Goal: Task Accomplishment & Management: Use online tool/utility

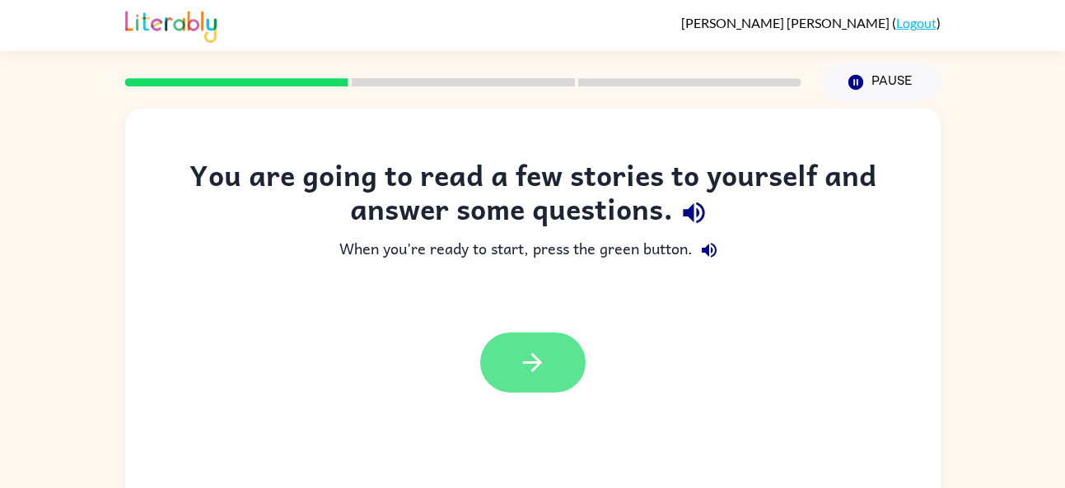
click at [535, 362] on icon "button" at bounding box center [532, 362] width 19 height 19
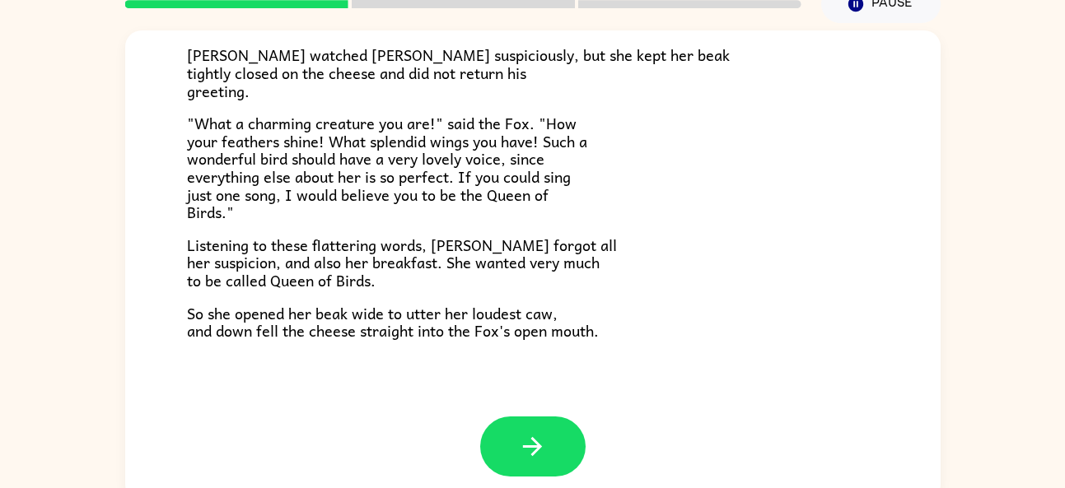
scroll to position [80, 0]
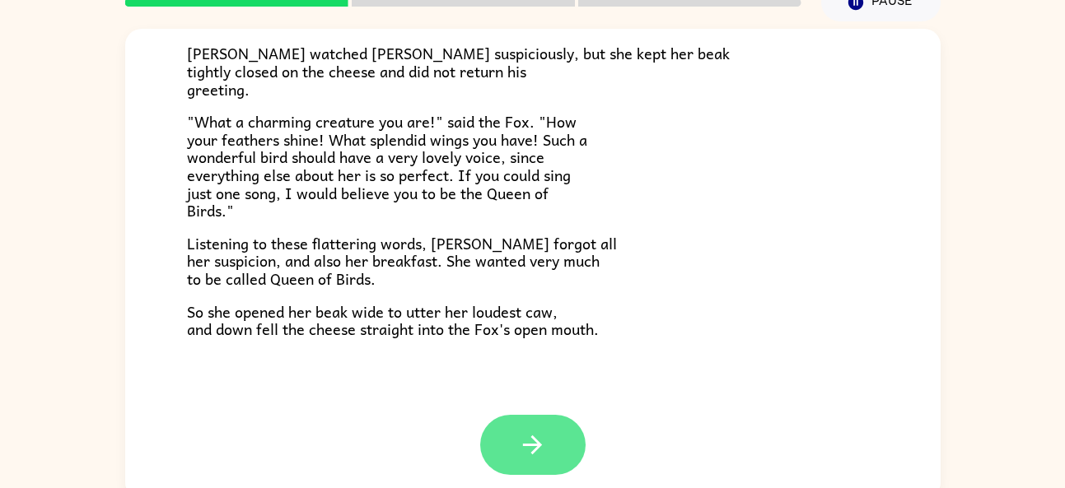
click at [525, 456] on icon "button" at bounding box center [532, 445] width 29 height 29
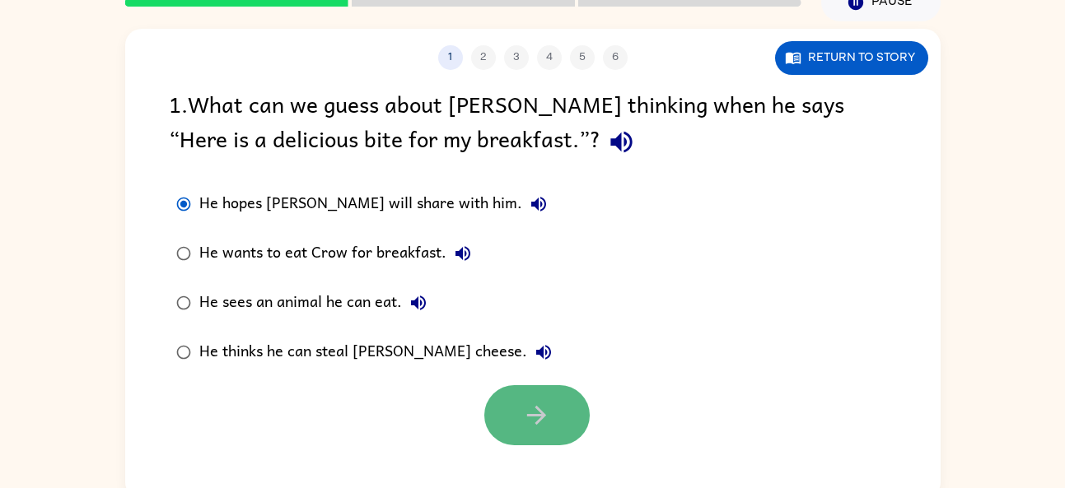
click at [534, 413] on icon "button" at bounding box center [536, 415] width 29 height 29
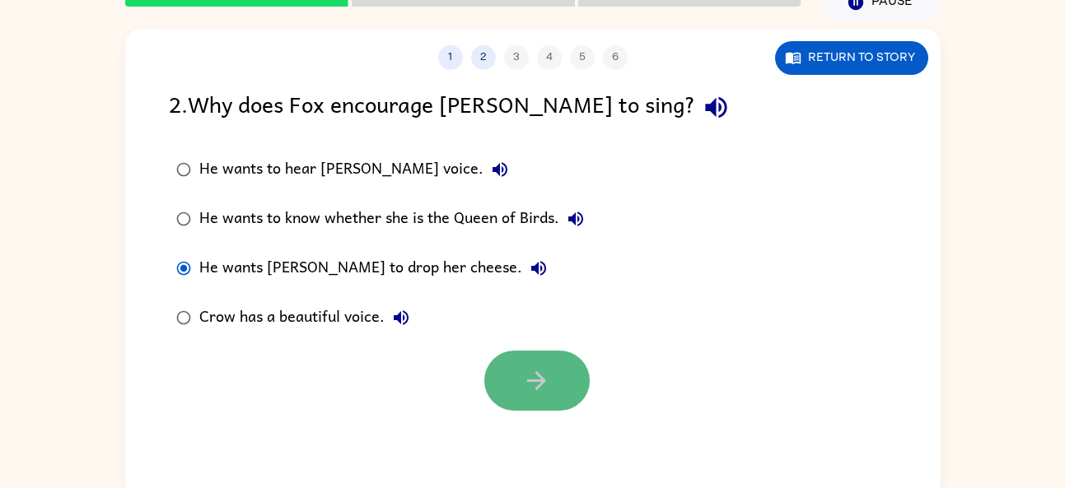
click at [528, 376] on icon "button" at bounding box center [536, 380] width 29 height 29
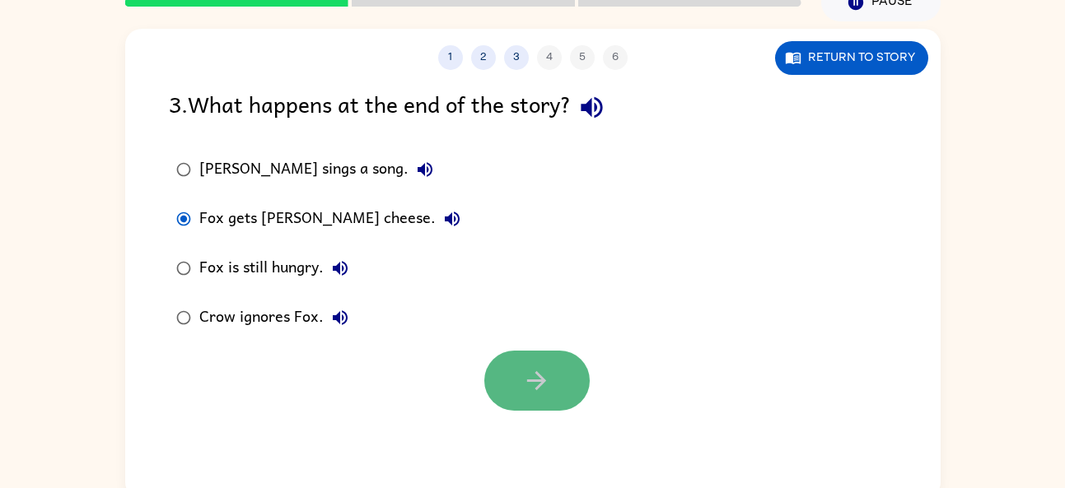
click at [515, 373] on button "button" at bounding box center [536, 381] width 105 height 60
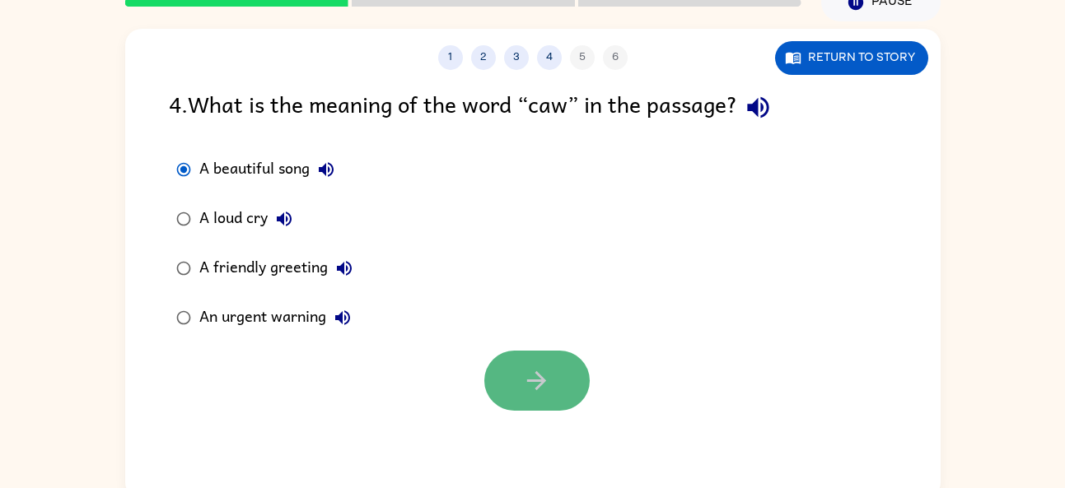
click at [535, 372] on icon "button" at bounding box center [536, 380] width 29 height 29
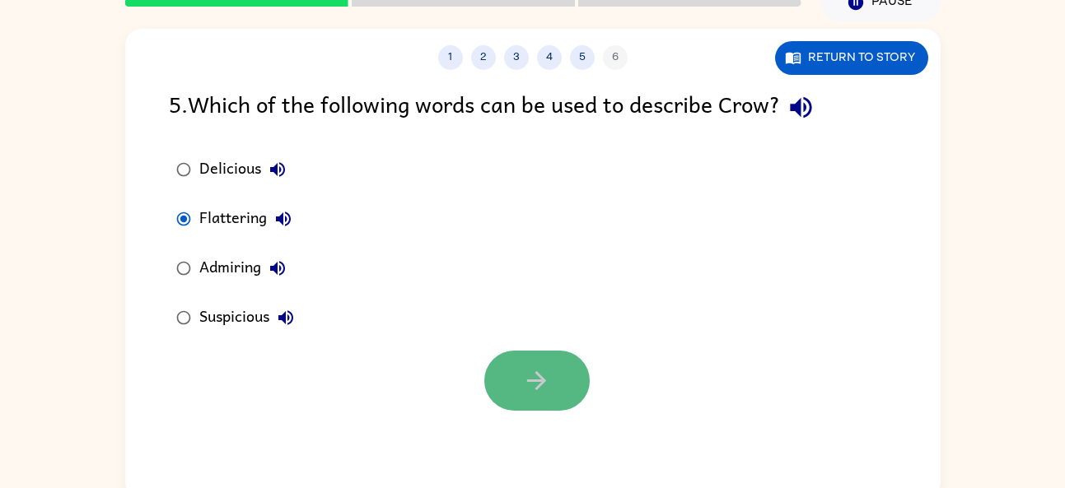
click at [545, 385] on icon "button" at bounding box center [536, 380] width 29 height 29
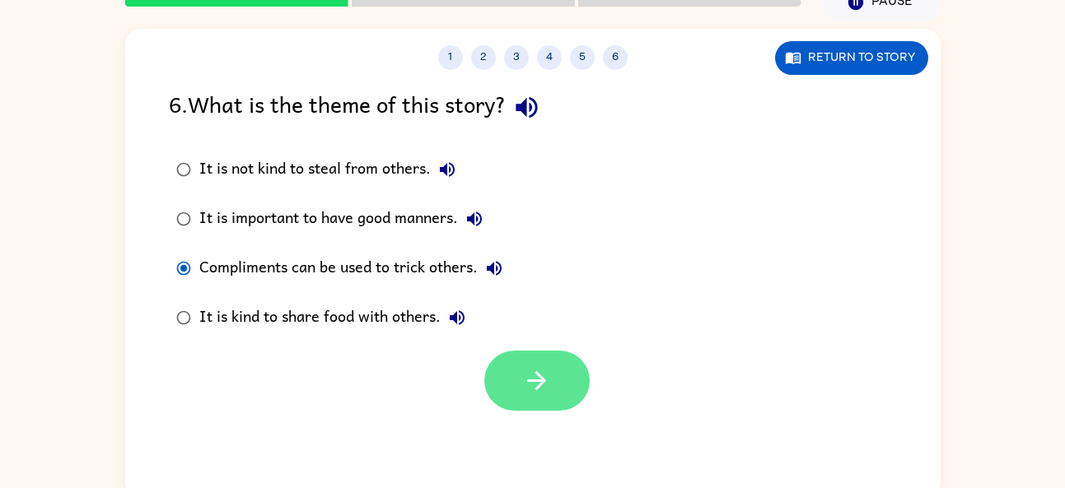
click at [550, 386] on icon "button" at bounding box center [536, 380] width 29 height 29
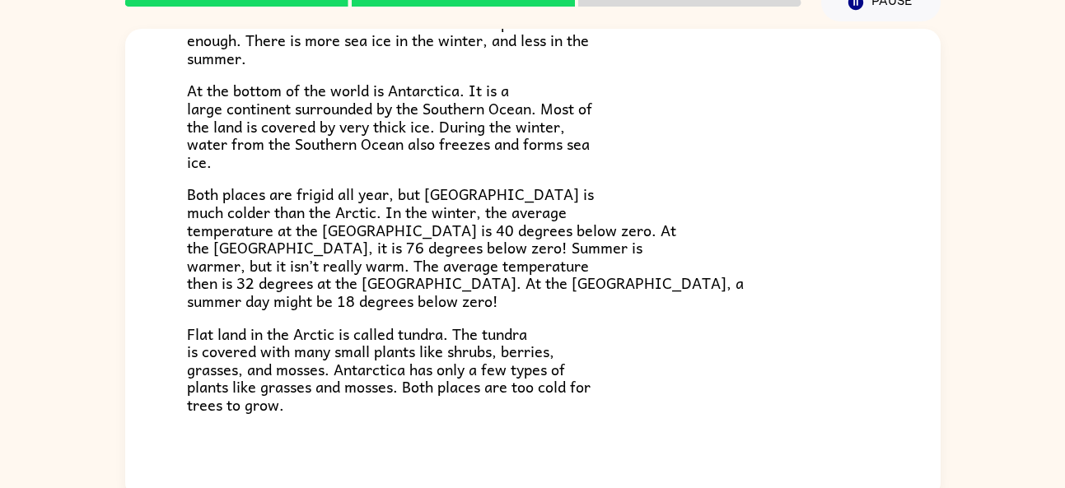
scroll to position [348, 0]
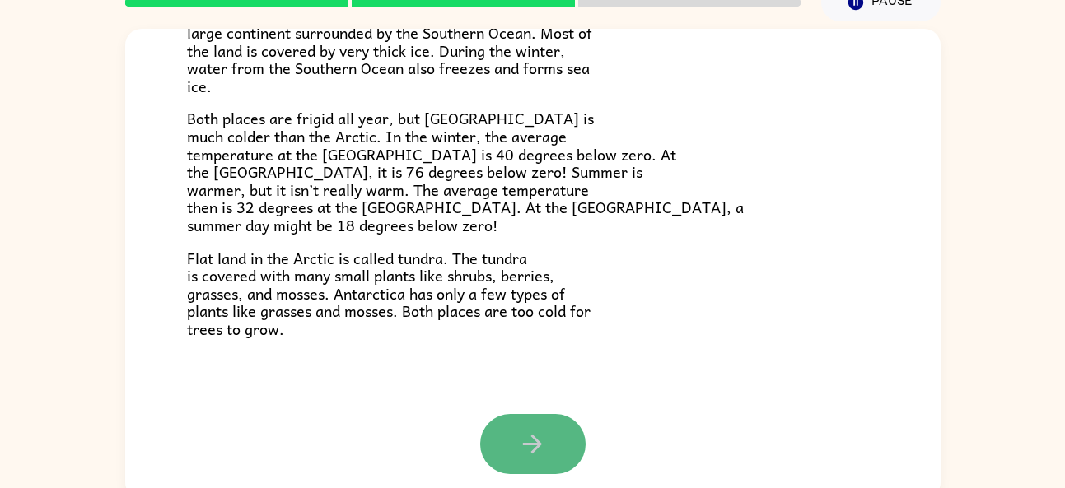
click at [558, 439] on button "button" at bounding box center [532, 444] width 105 height 60
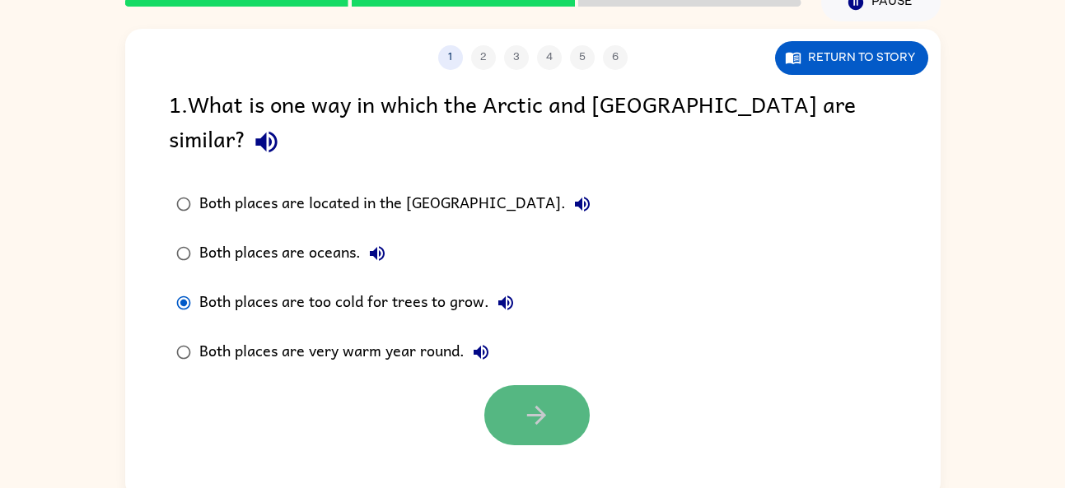
click at [555, 385] on button "button" at bounding box center [536, 415] width 105 height 60
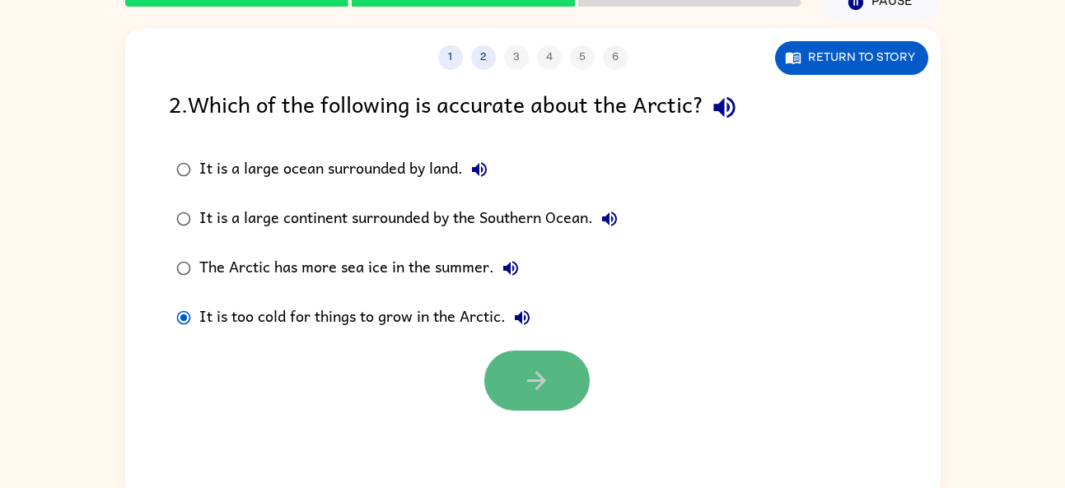
click at [553, 381] on button "button" at bounding box center [536, 381] width 105 height 60
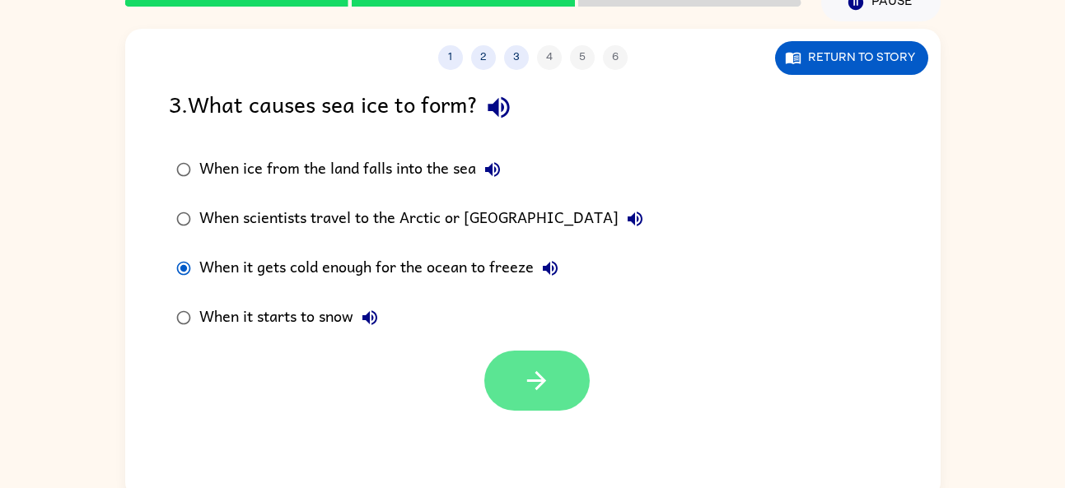
click at [522, 390] on icon "button" at bounding box center [536, 380] width 29 height 29
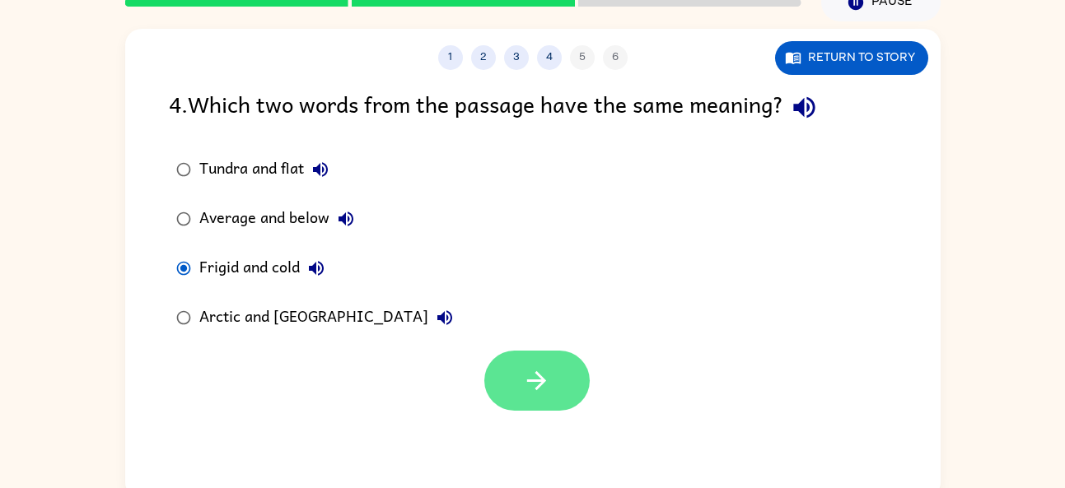
click at [530, 389] on icon "button" at bounding box center [536, 380] width 29 height 29
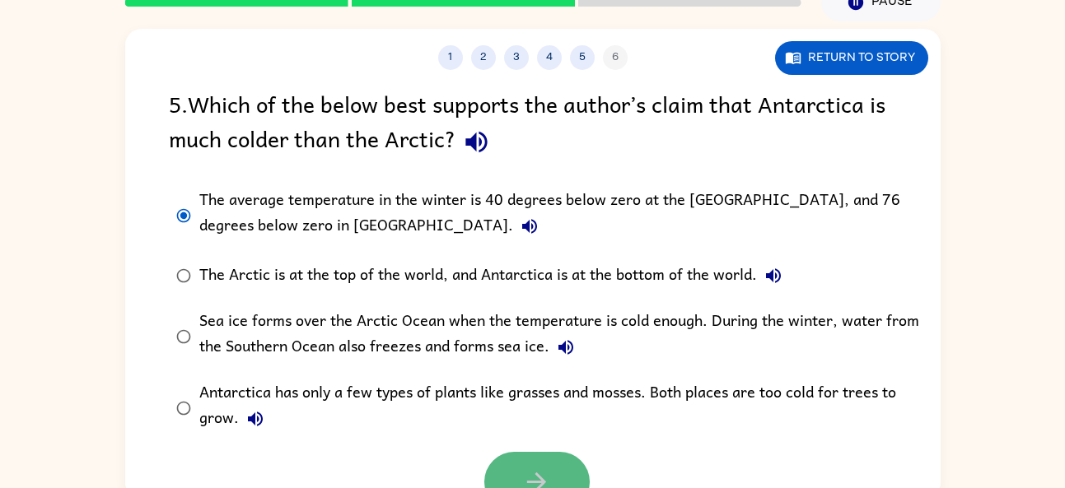
click at [558, 469] on button "button" at bounding box center [536, 482] width 105 height 60
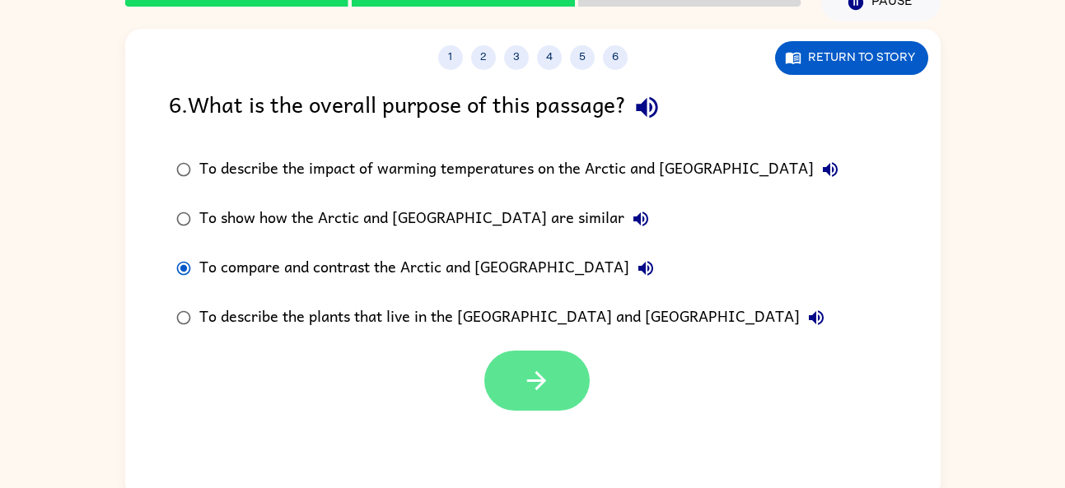
click at [548, 381] on icon "button" at bounding box center [536, 380] width 29 height 29
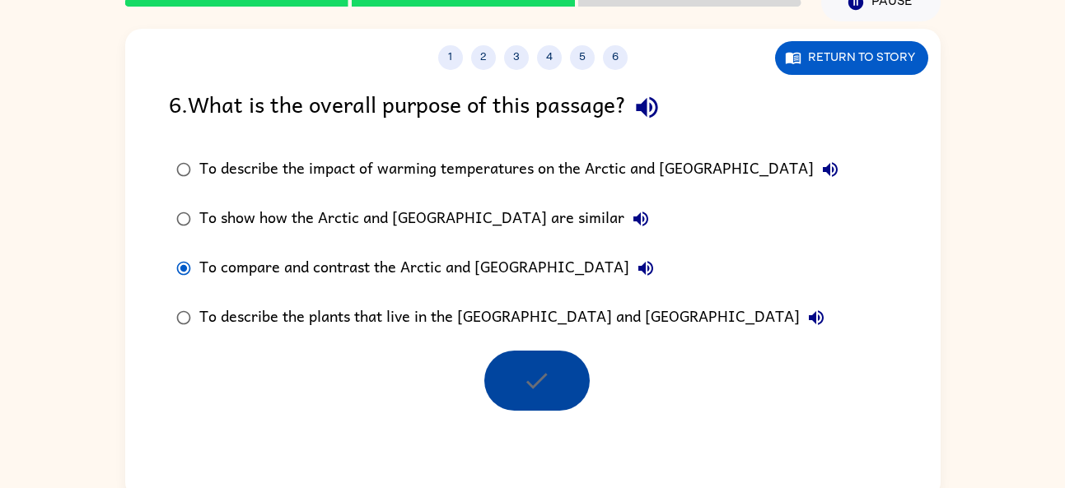
scroll to position [61, 0]
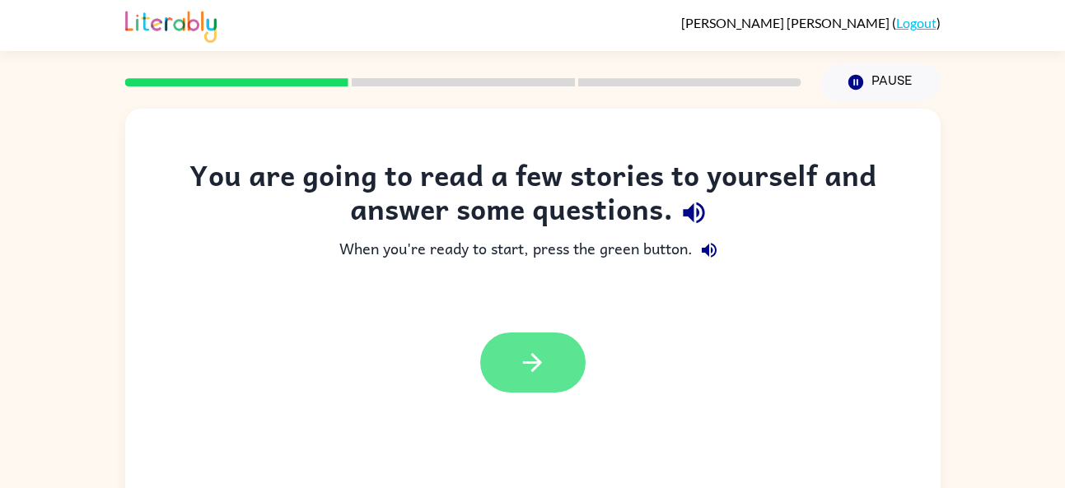
click at [538, 366] on icon "button" at bounding box center [532, 362] width 19 height 19
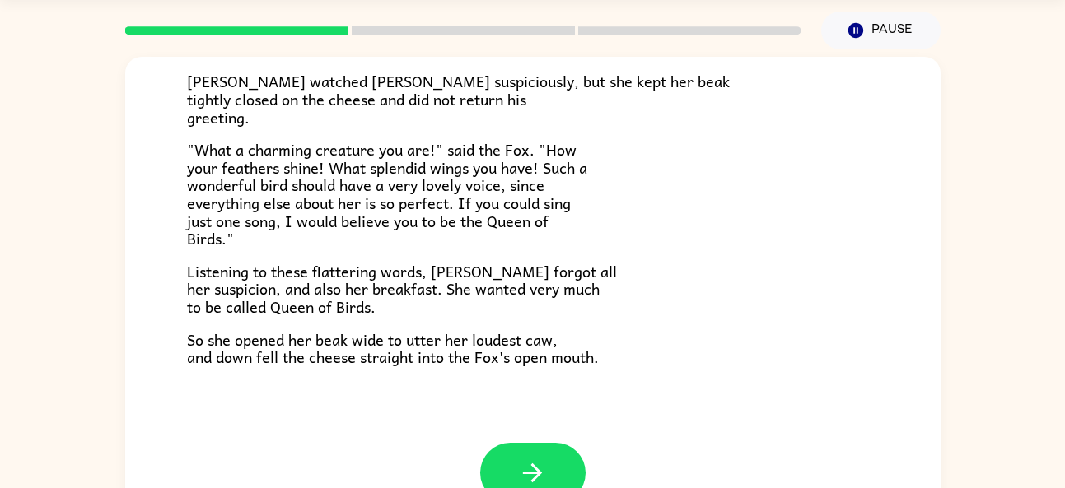
scroll to position [91, 0]
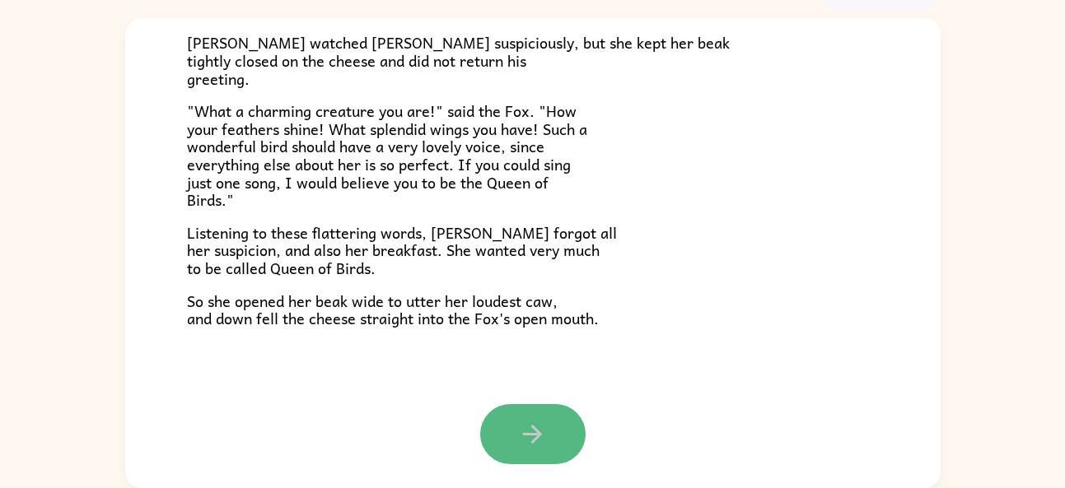
click at [521, 436] on icon "button" at bounding box center [532, 434] width 29 height 29
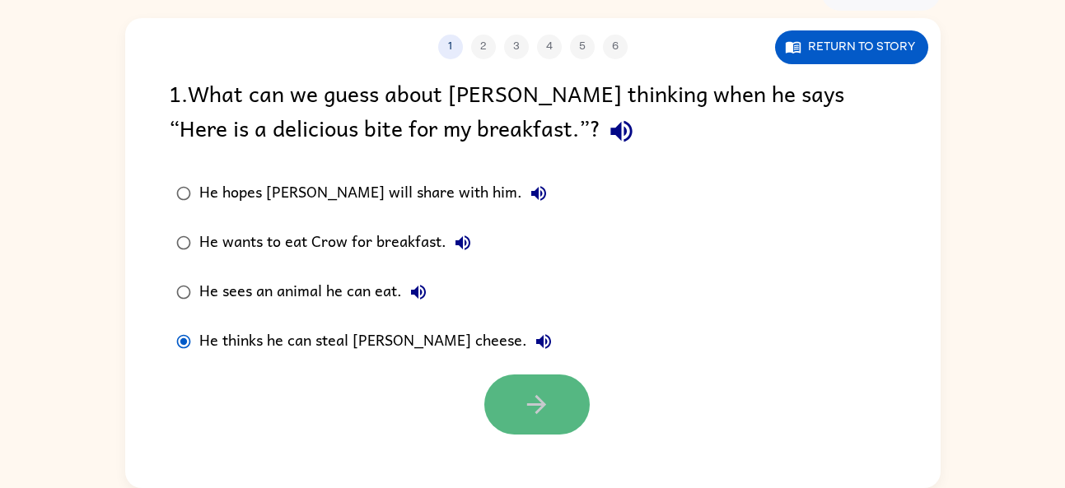
click at [533, 402] on icon "button" at bounding box center [536, 404] width 29 height 29
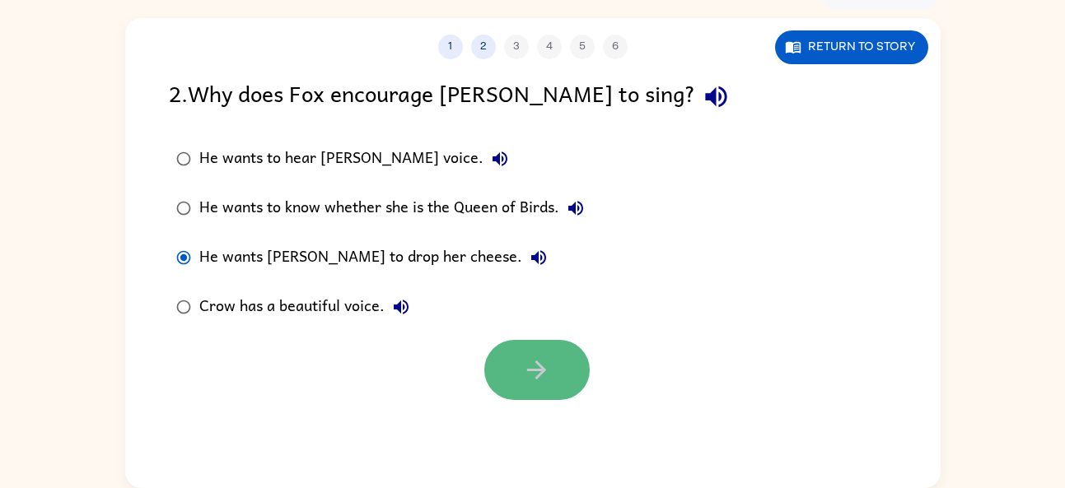
click at [540, 375] on icon "button" at bounding box center [536, 370] width 19 height 19
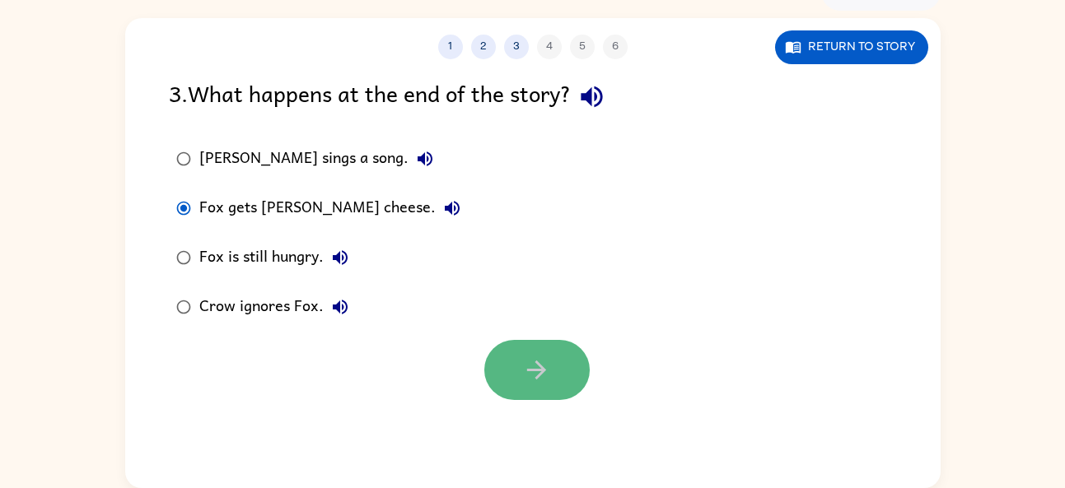
click at [553, 369] on button "button" at bounding box center [536, 370] width 105 height 60
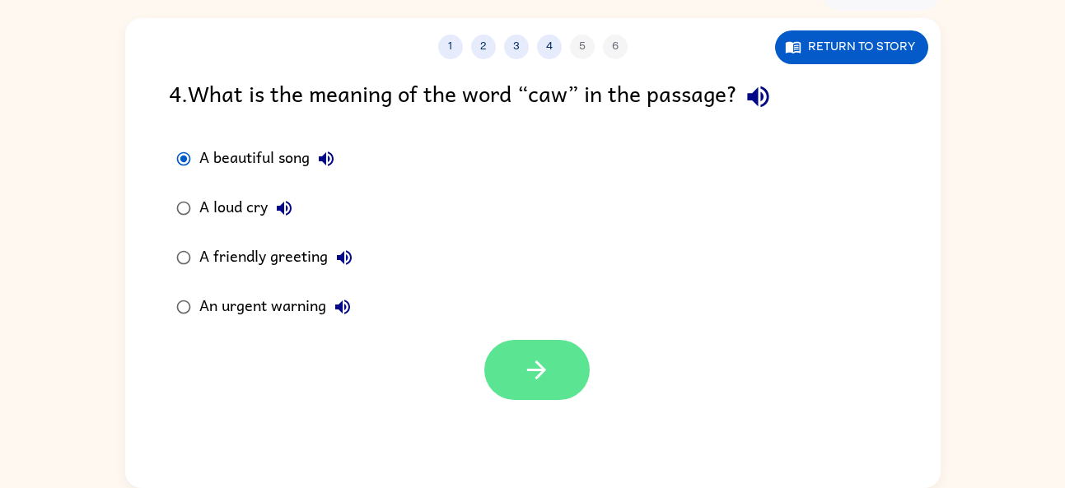
click at [539, 392] on button "button" at bounding box center [536, 370] width 105 height 60
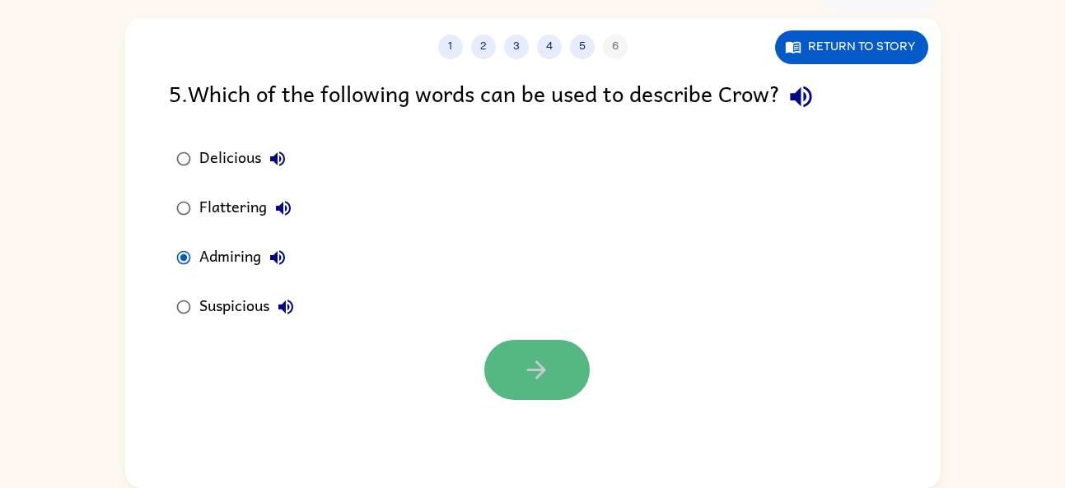
click at [538, 382] on icon "button" at bounding box center [536, 370] width 29 height 29
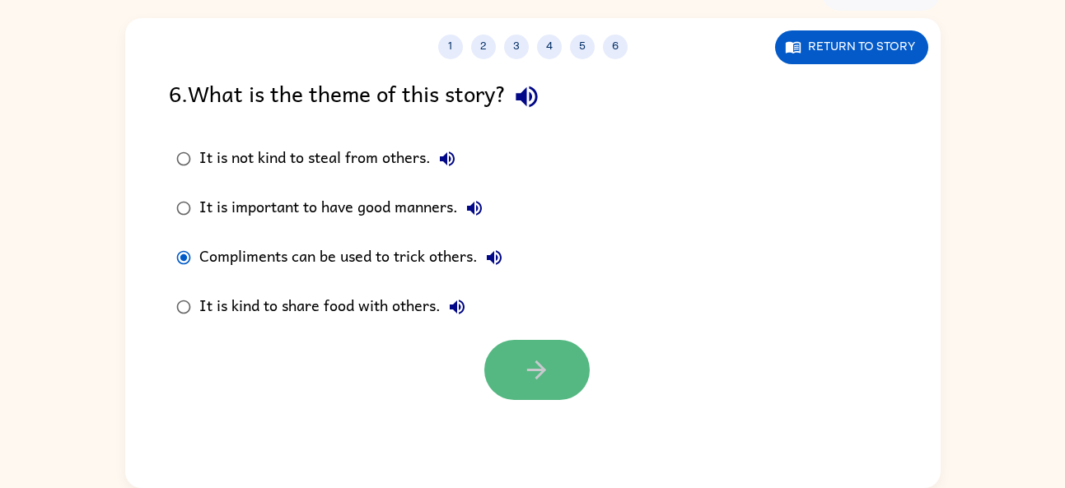
click at [530, 369] on icon "button" at bounding box center [536, 370] width 19 height 19
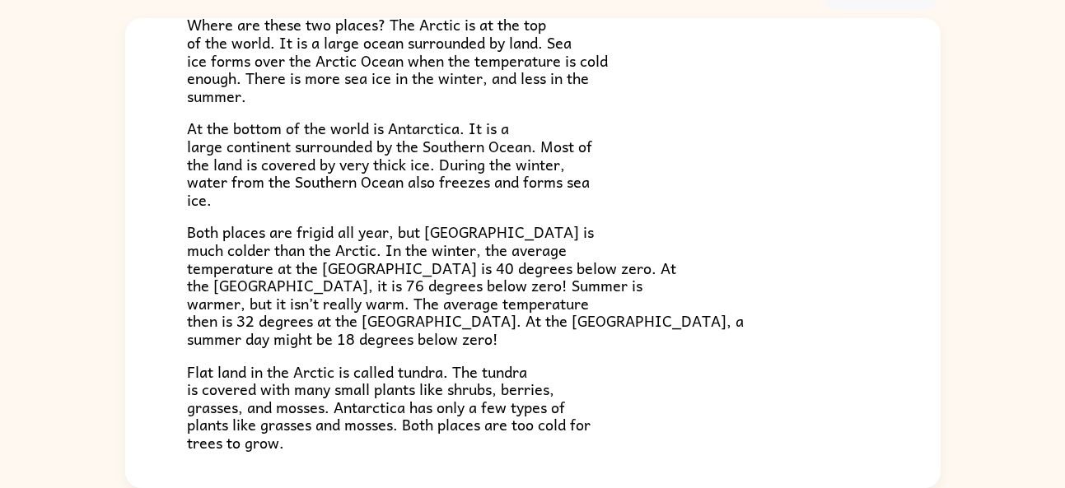
scroll to position [348, 0]
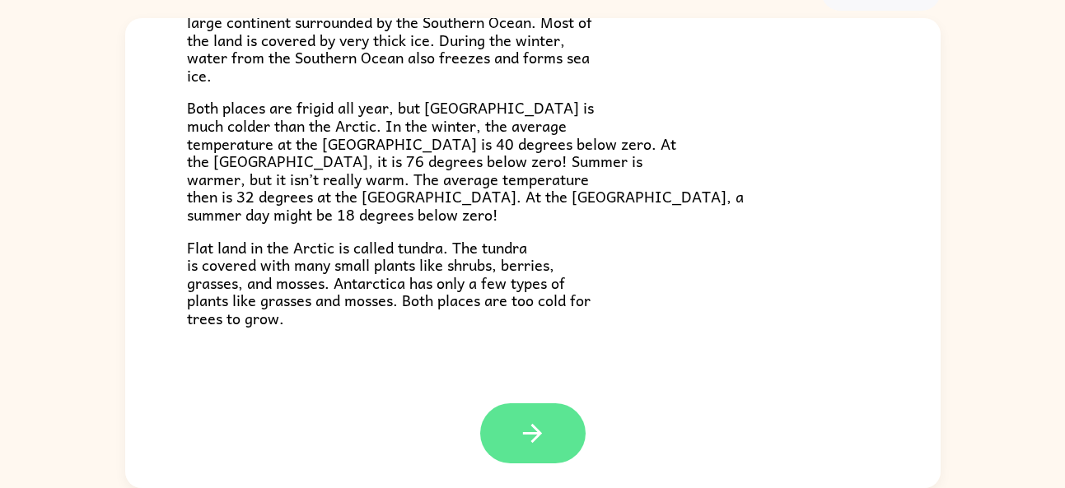
click at [530, 424] on icon "button" at bounding box center [532, 433] width 29 height 29
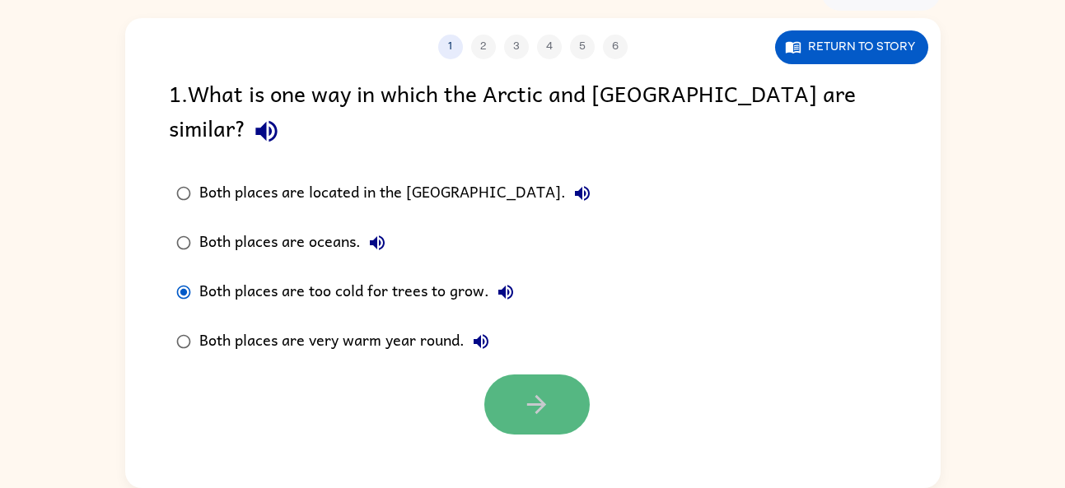
click at [534, 395] on icon "button" at bounding box center [536, 404] width 19 height 19
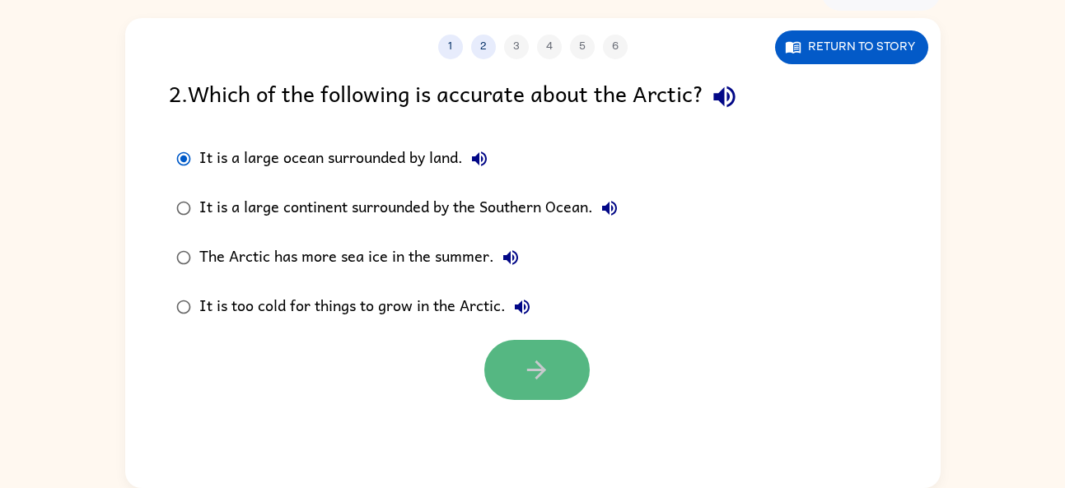
click at [534, 374] on icon "button" at bounding box center [536, 370] width 29 height 29
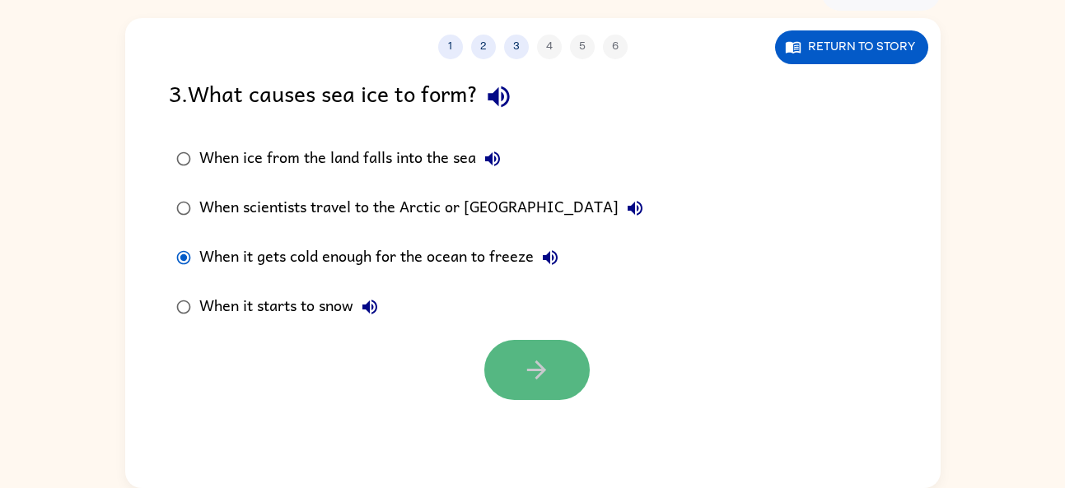
click at [534, 371] on icon "button" at bounding box center [536, 370] width 19 height 19
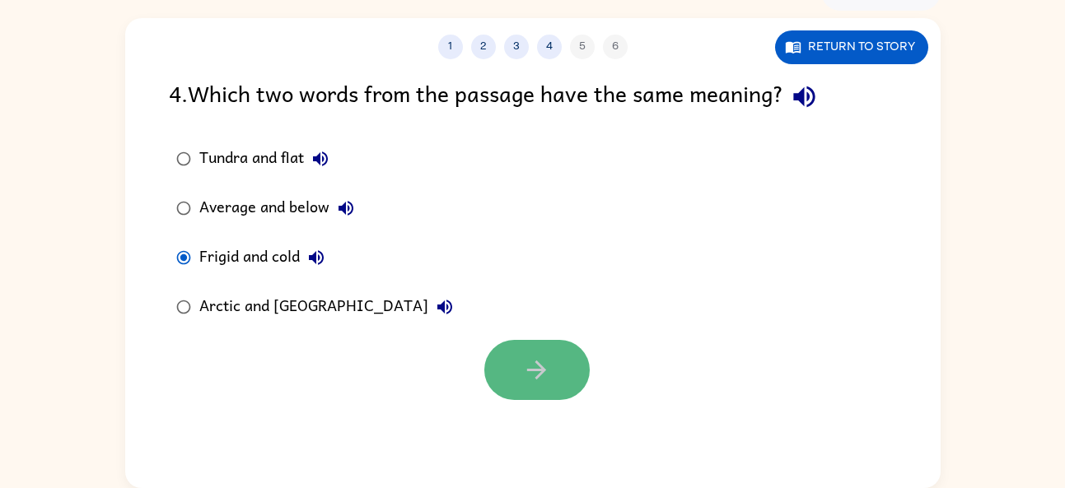
click at [534, 371] on icon "button" at bounding box center [536, 370] width 29 height 29
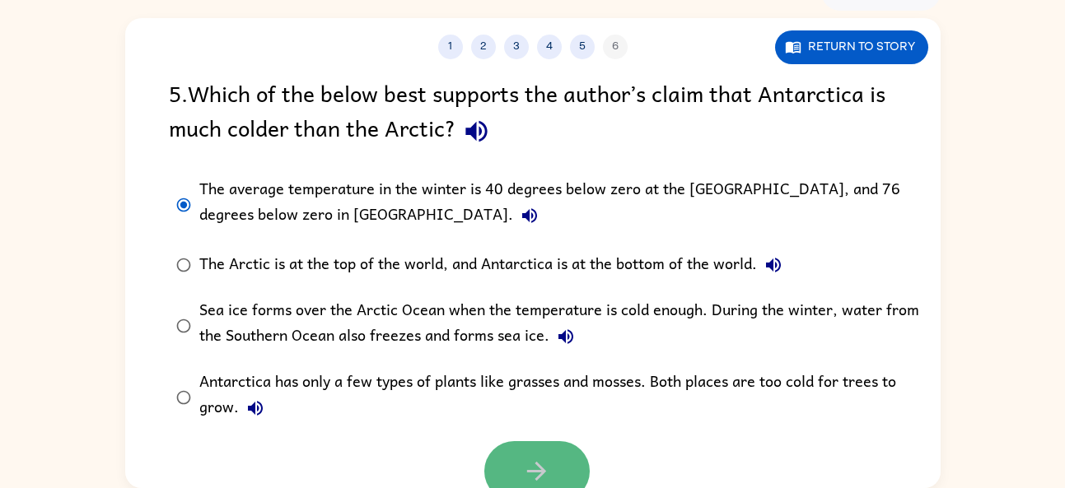
click at [542, 457] on icon "button" at bounding box center [536, 471] width 29 height 29
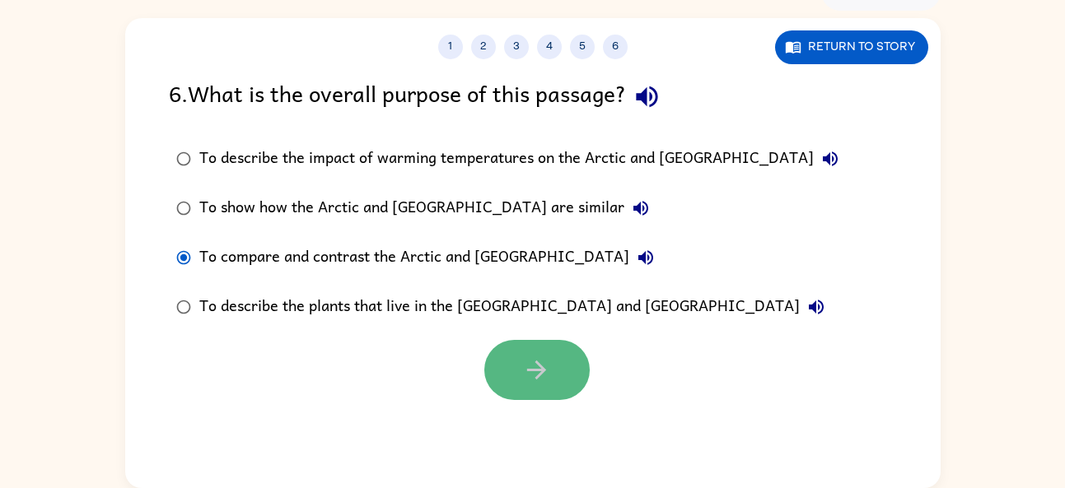
click at [539, 378] on icon "button" at bounding box center [536, 370] width 29 height 29
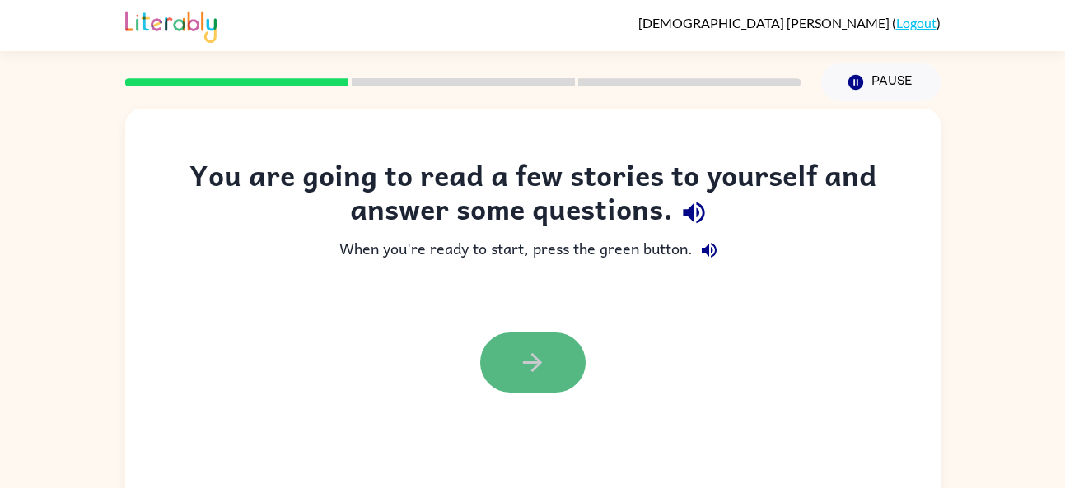
click at [553, 357] on button "button" at bounding box center [532, 363] width 105 height 60
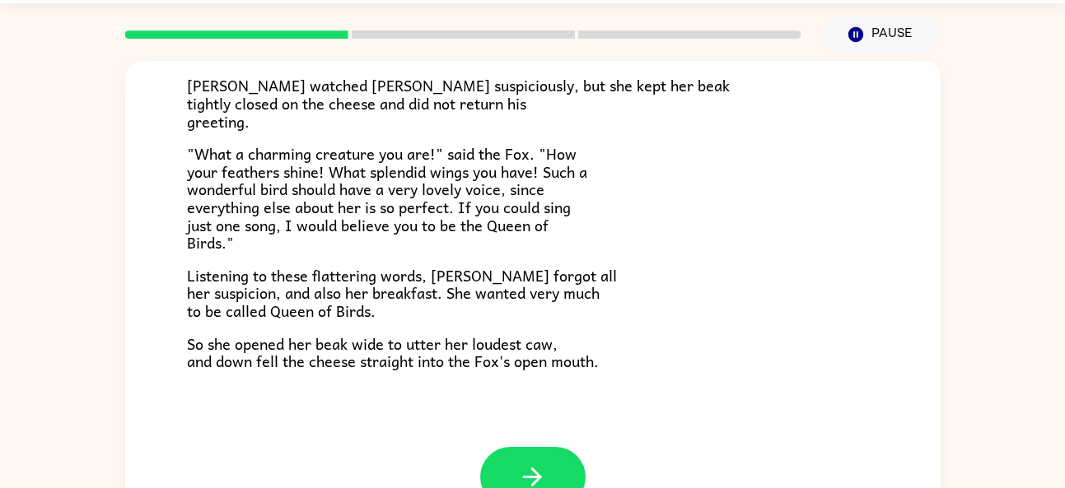
scroll to position [91, 0]
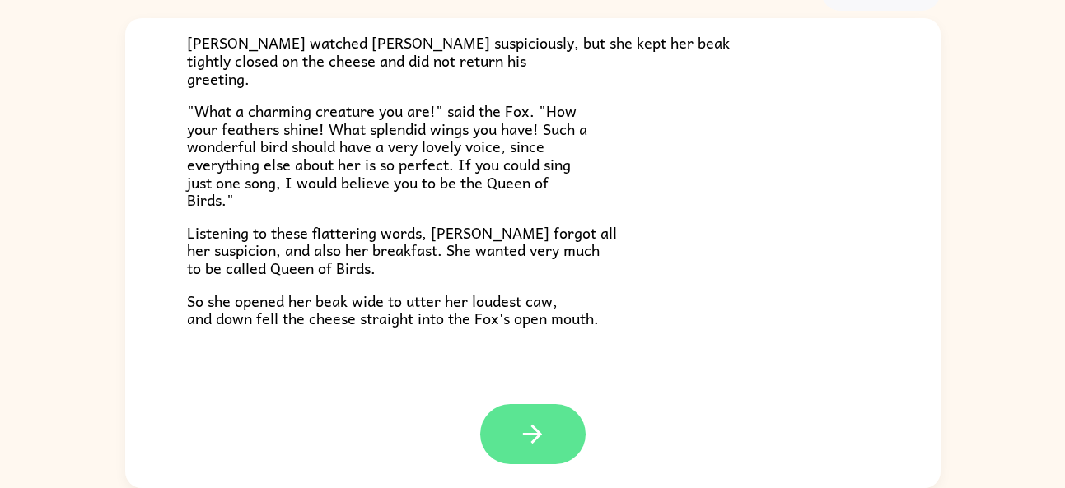
click at [570, 436] on button "button" at bounding box center [532, 434] width 105 height 60
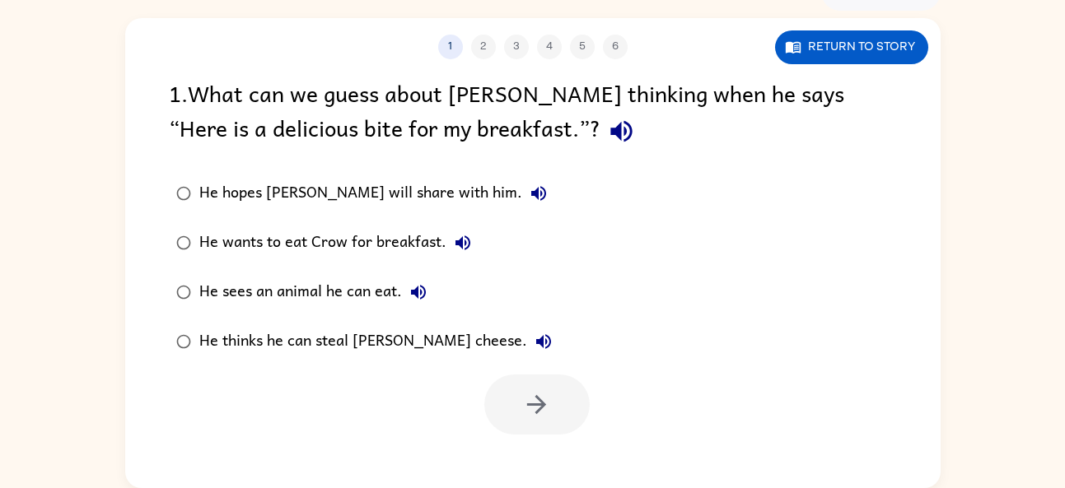
scroll to position [0, 0]
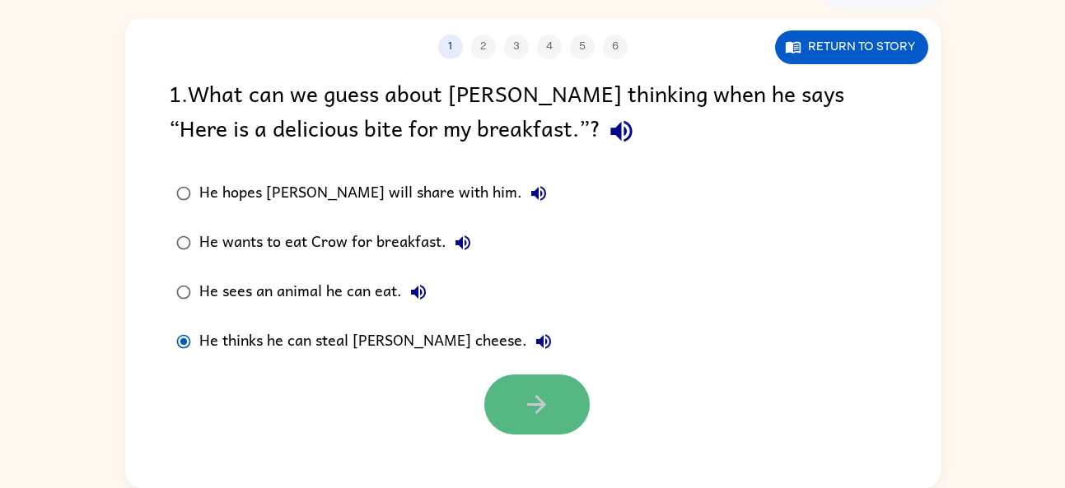
click at [544, 401] on icon "button" at bounding box center [536, 404] width 29 height 29
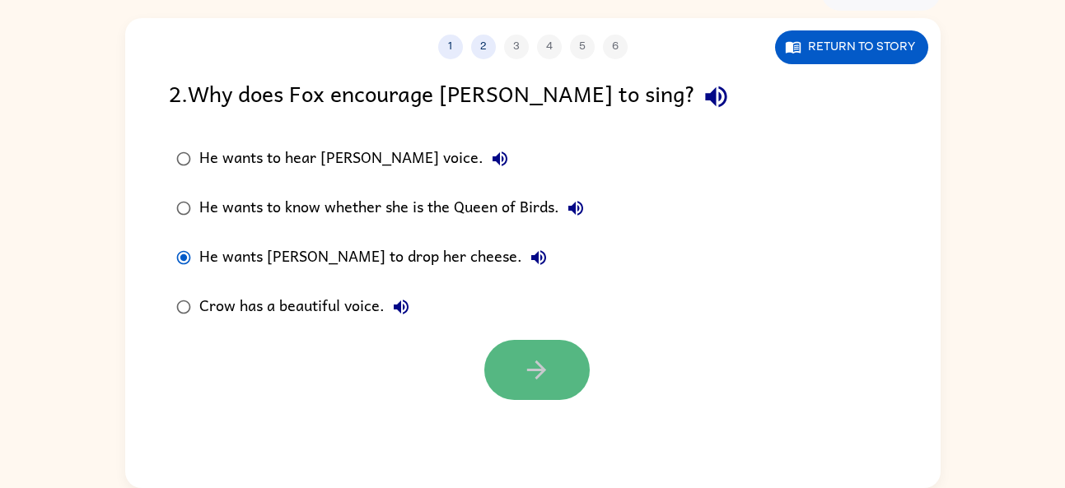
click at [523, 378] on icon "button" at bounding box center [536, 370] width 29 height 29
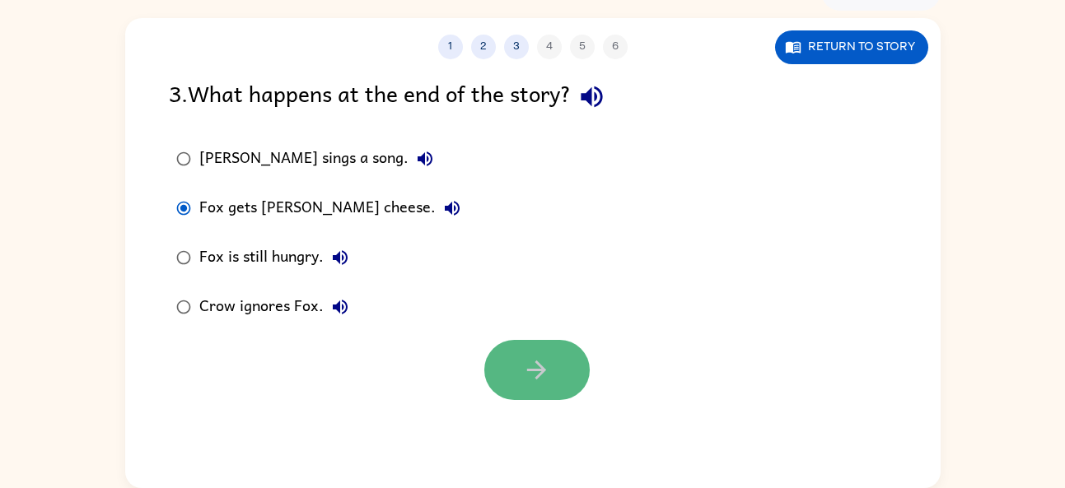
click at [553, 389] on button "button" at bounding box center [536, 370] width 105 height 60
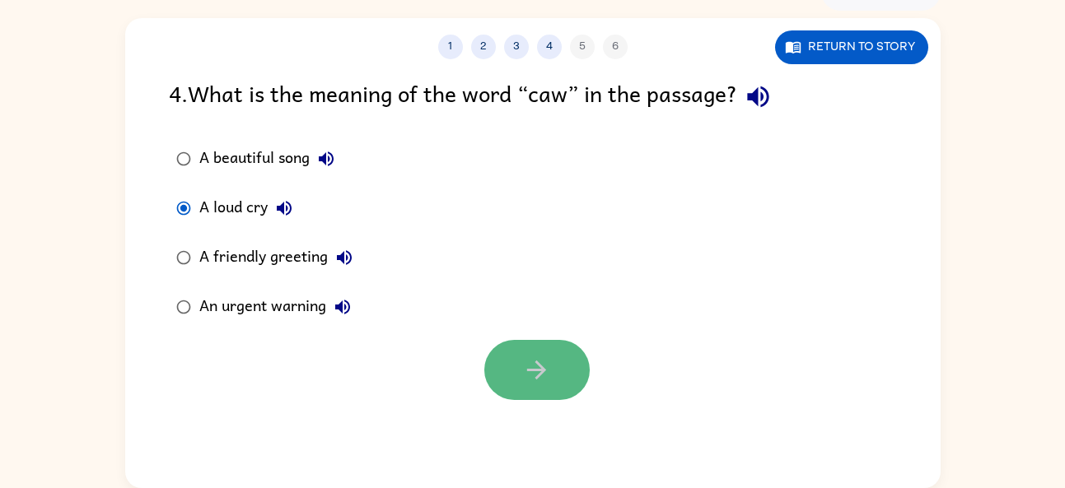
click at [527, 361] on icon "button" at bounding box center [536, 370] width 29 height 29
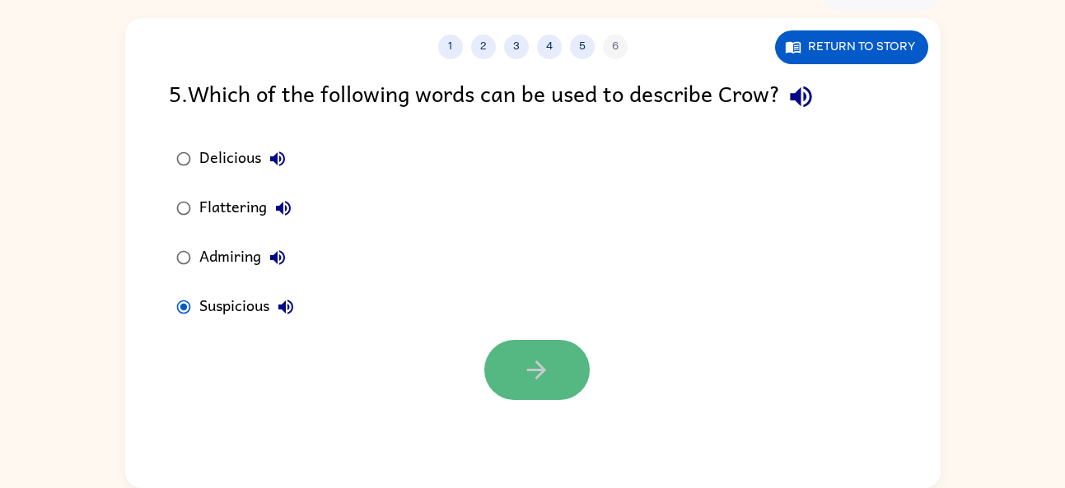
click at [542, 380] on icon "button" at bounding box center [536, 370] width 29 height 29
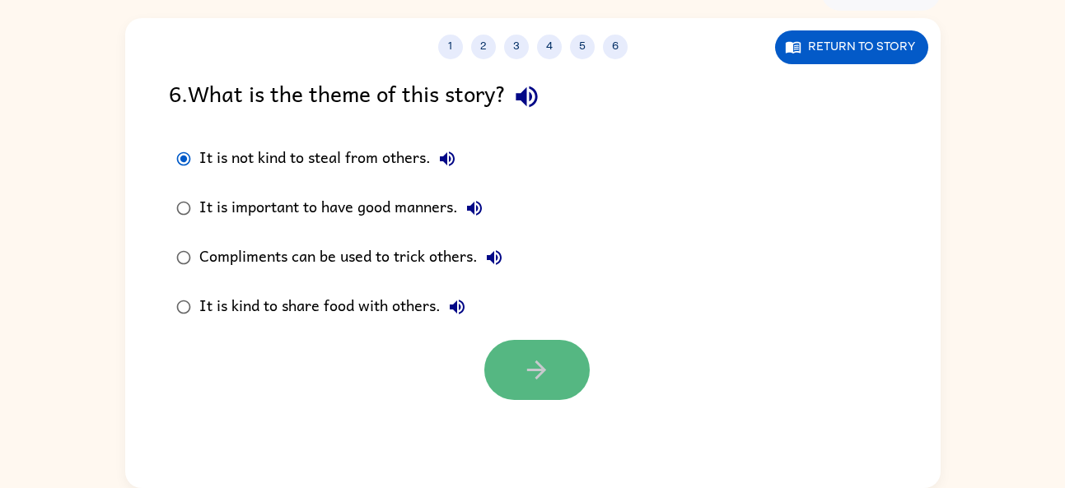
click at [550, 357] on icon "button" at bounding box center [536, 370] width 29 height 29
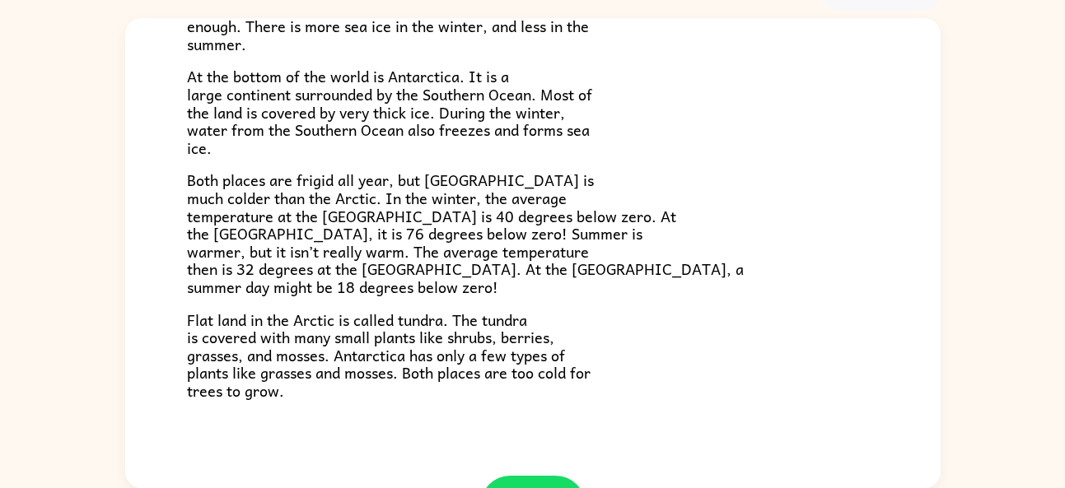
scroll to position [348, 0]
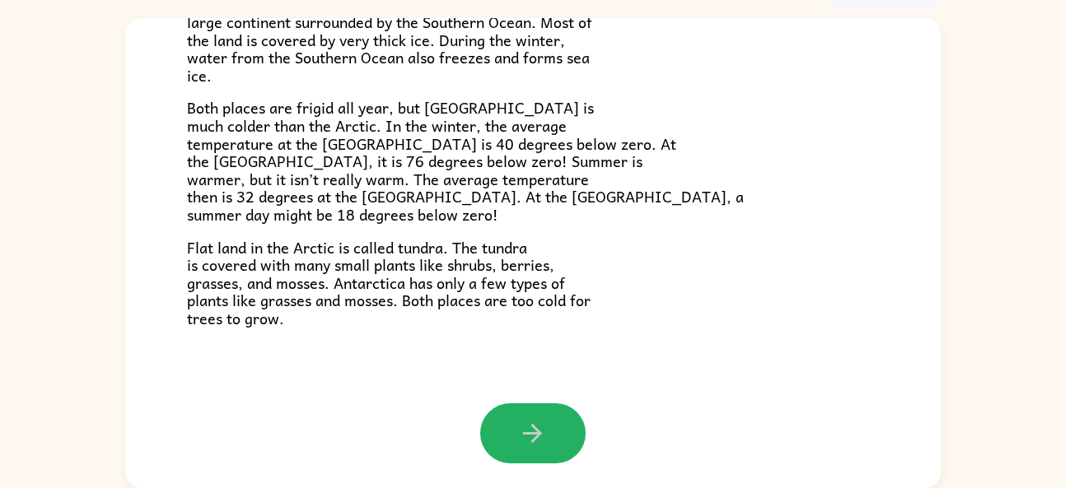
click at [523, 434] on icon "button" at bounding box center [532, 433] width 19 height 19
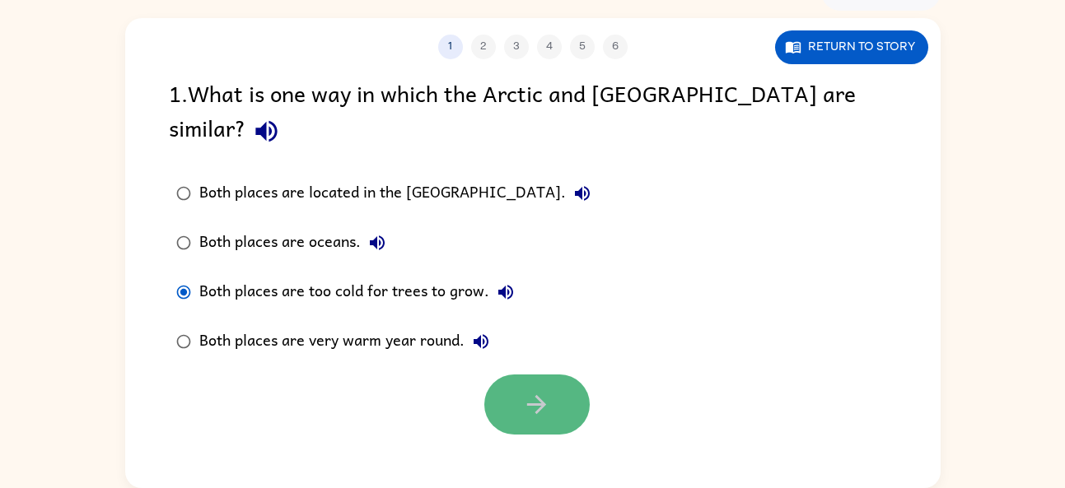
click at [548, 390] on icon "button" at bounding box center [536, 404] width 29 height 29
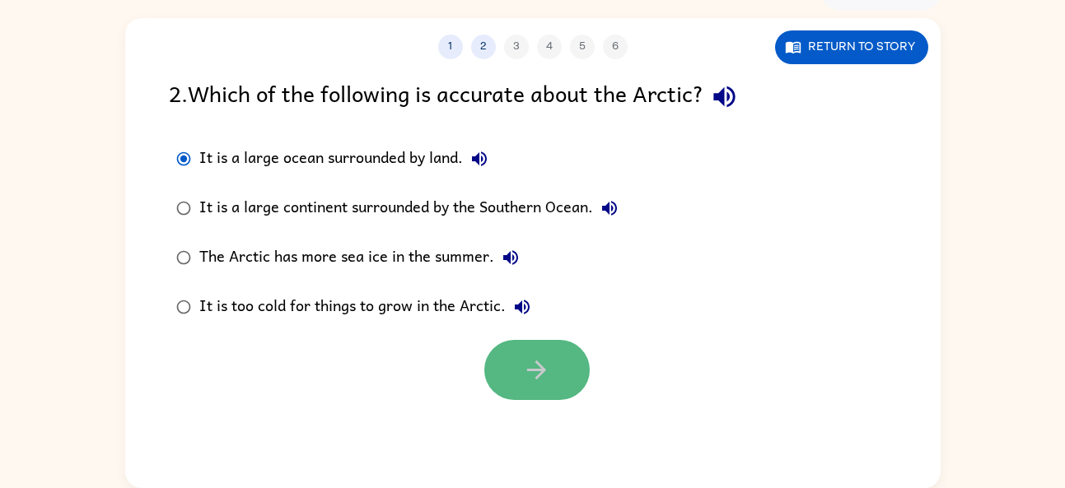
click at [538, 381] on icon "button" at bounding box center [536, 370] width 29 height 29
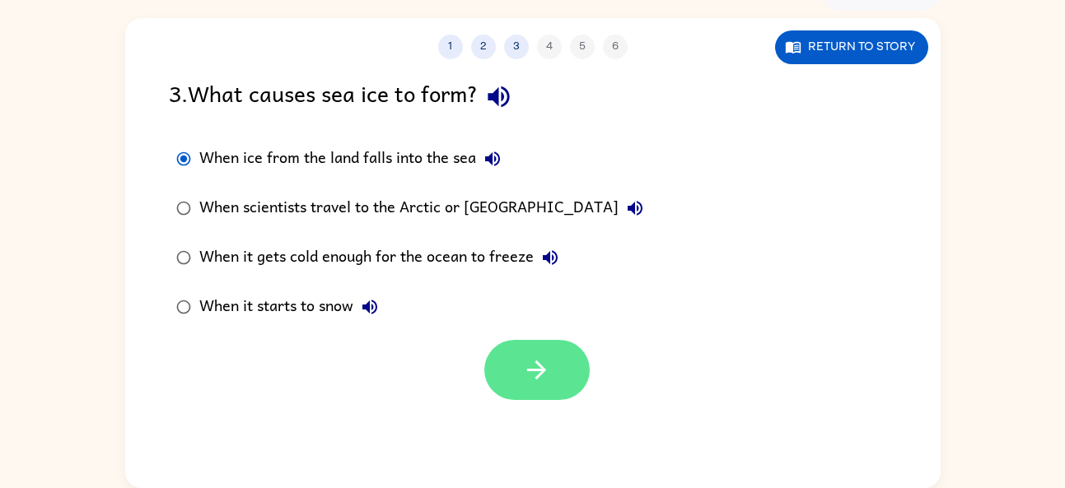
click at [512, 357] on button "button" at bounding box center [536, 370] width 105 height 60
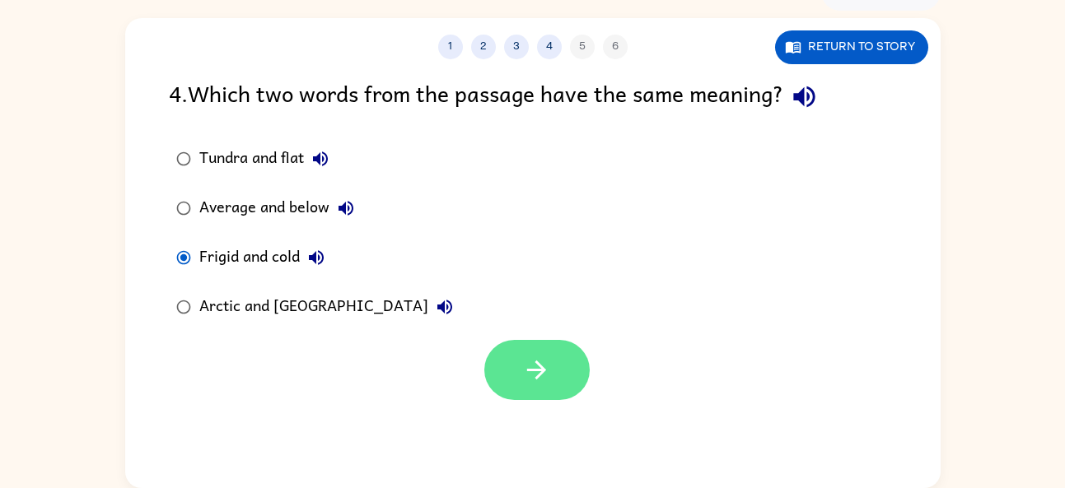
click at [554, 355] on button "button" at bounding box center [536, 370] width 105 height 60
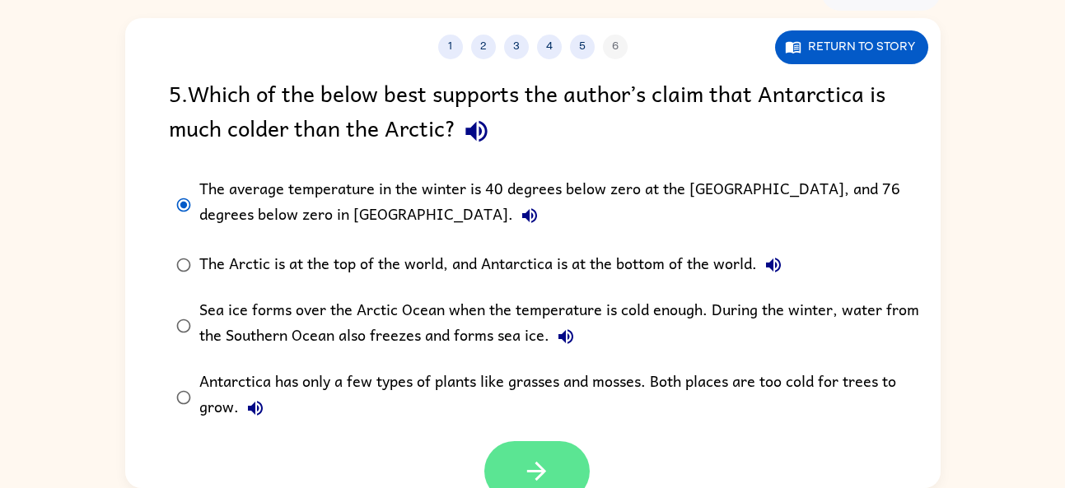
click at [528, 475] on icon "button" at bounding box center [536, 471] width 29 height 29
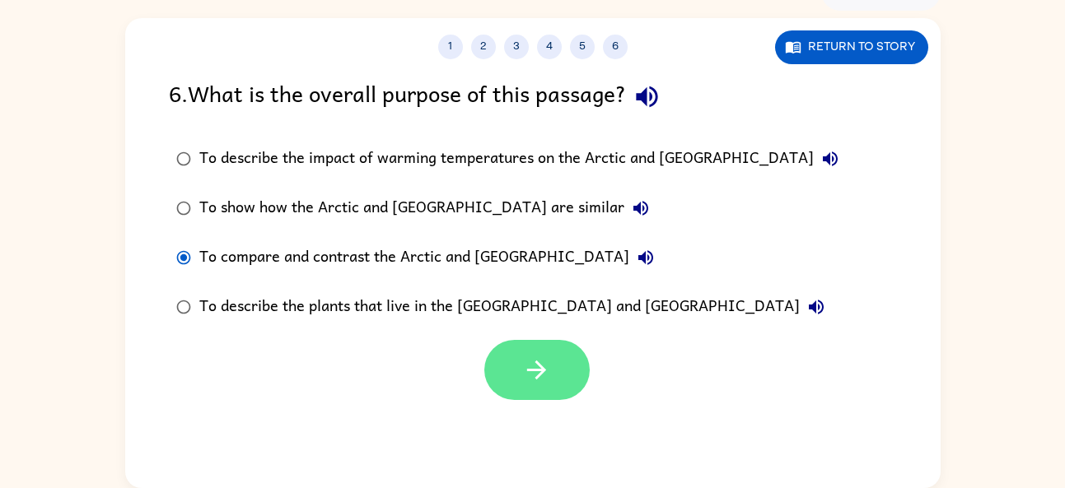
click at [563, 393] on button "button" at bounding box center [536, 370] width 105 height 60
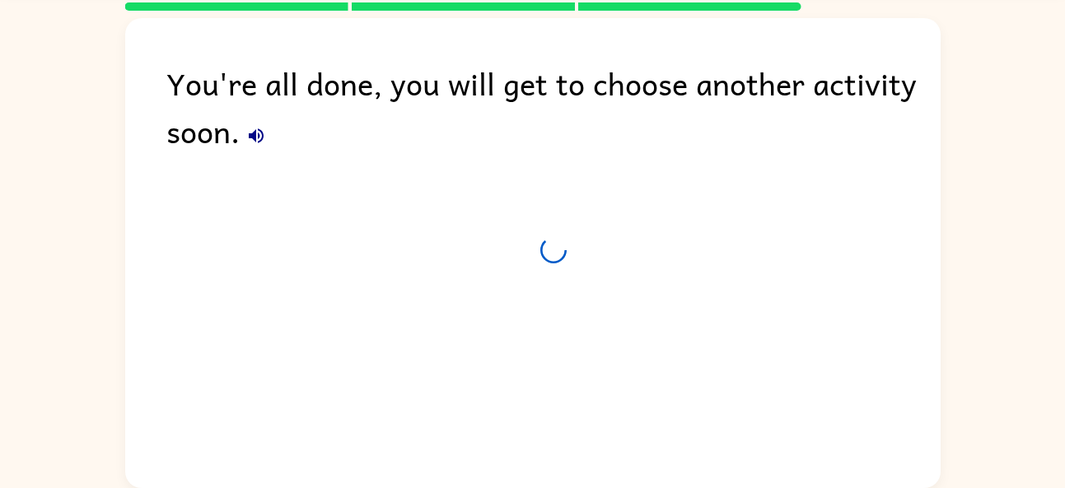
scroll to position [61, 0]
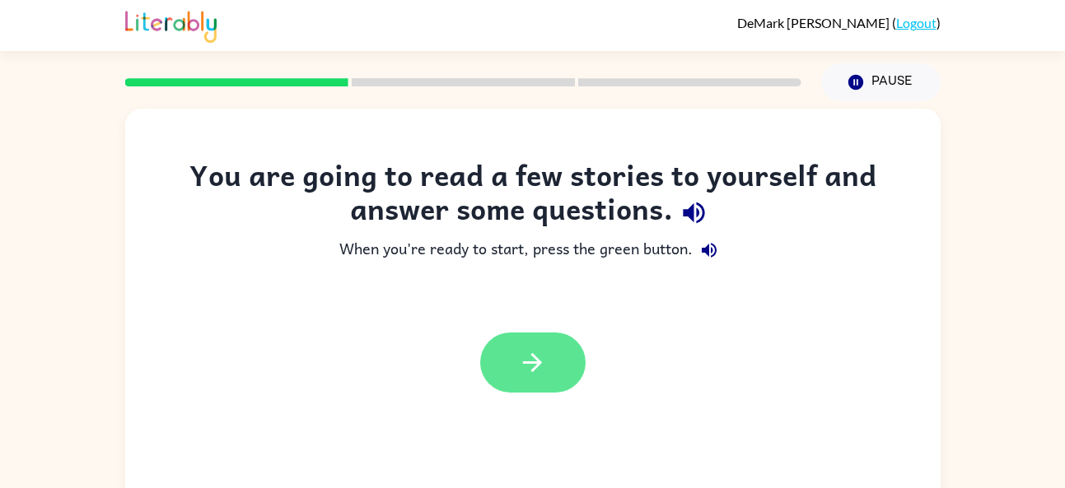
click at [511, 363] on button "button" at bounding box center [532, 363] width 105 height 60
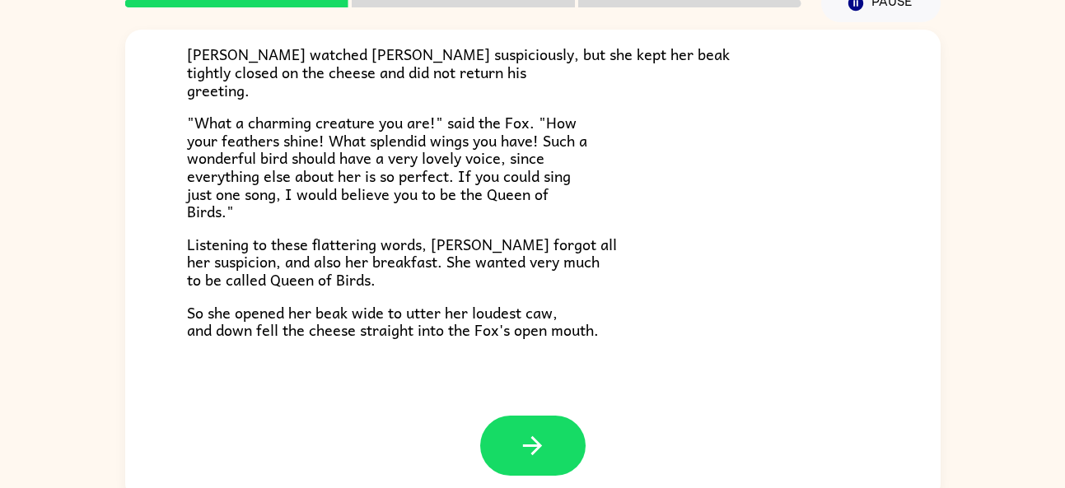
scroll to position [87, 0]
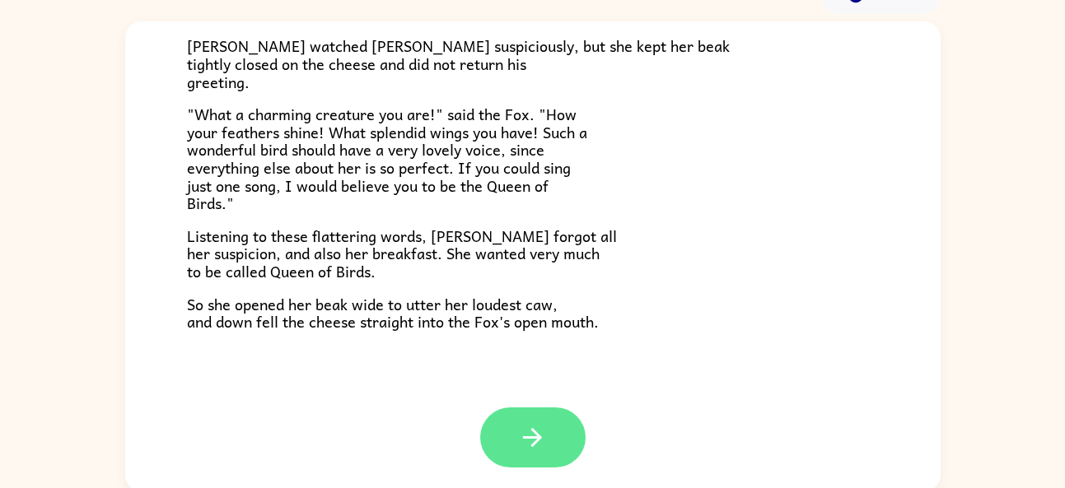
click at [536, 414] on button "button" at bounding box center [532, 438] width 105 height 60
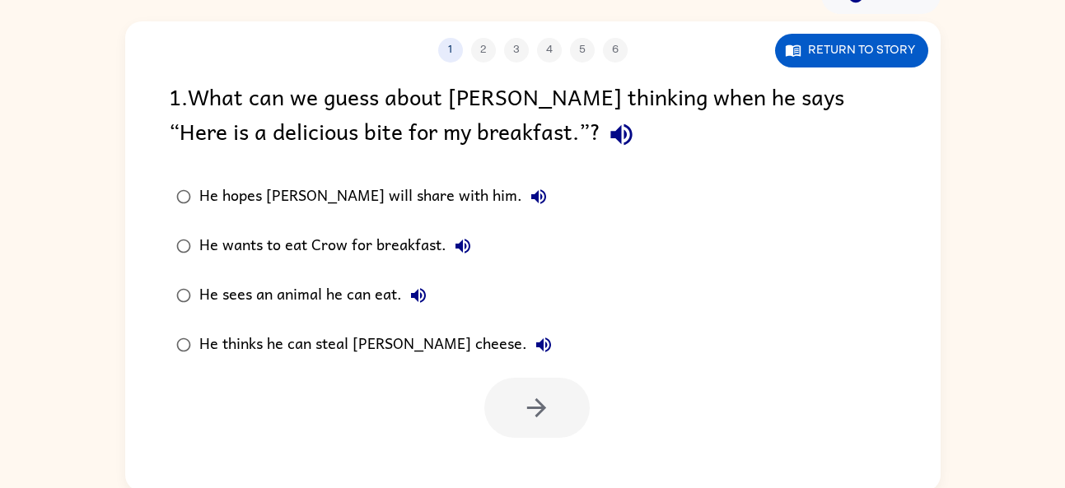
scroll to position [0, 0]
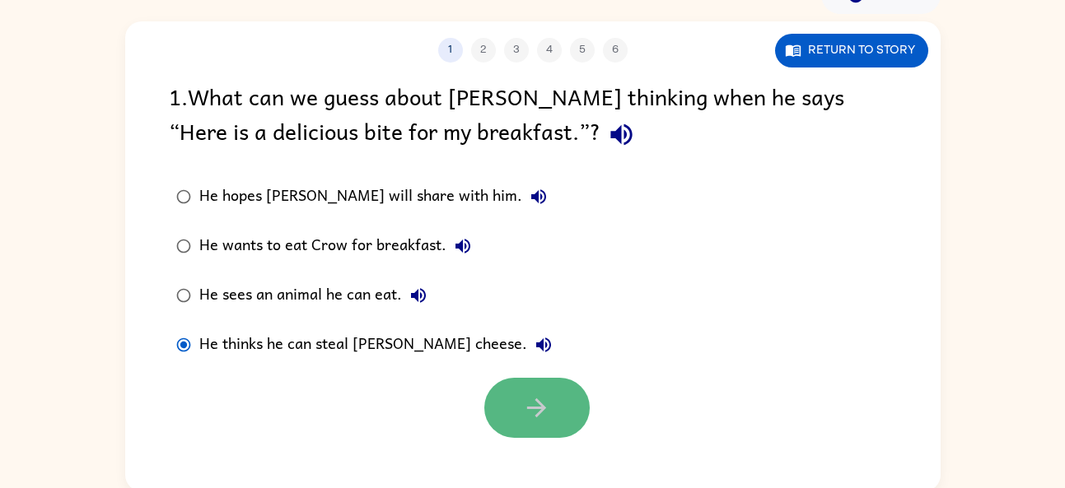
click at [537, 412] on icon "button" at bounding box center [536, 408] width 29 height 29
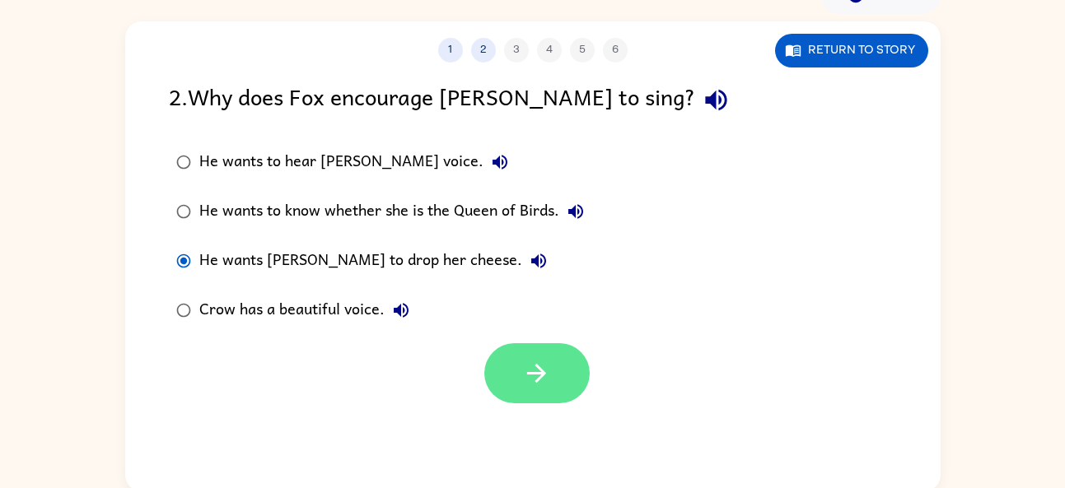
click at [539, 397] on button "button" at bounding box center [536, 373] width 105 height 60
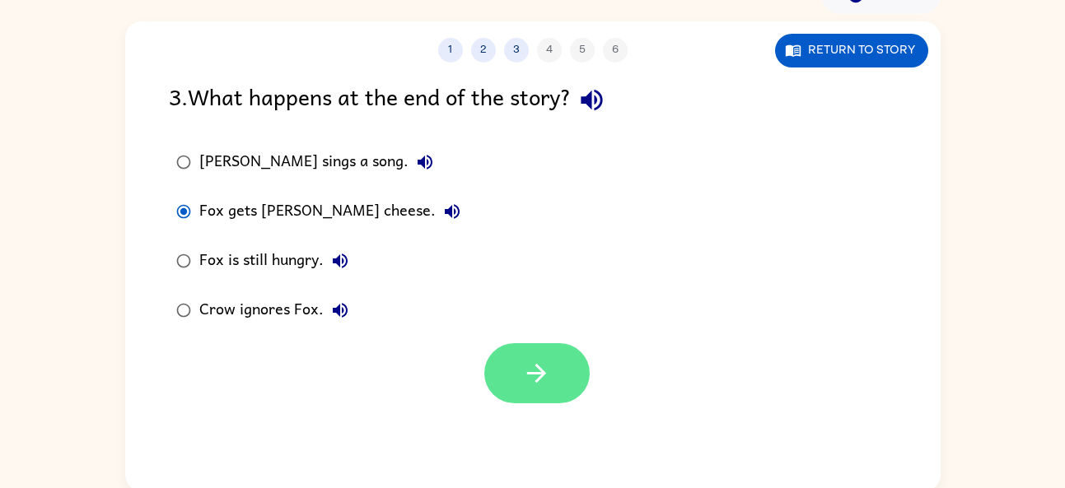
click at [541, 374] on icon "button" at bounding box center [536, 373] width 19 height 19
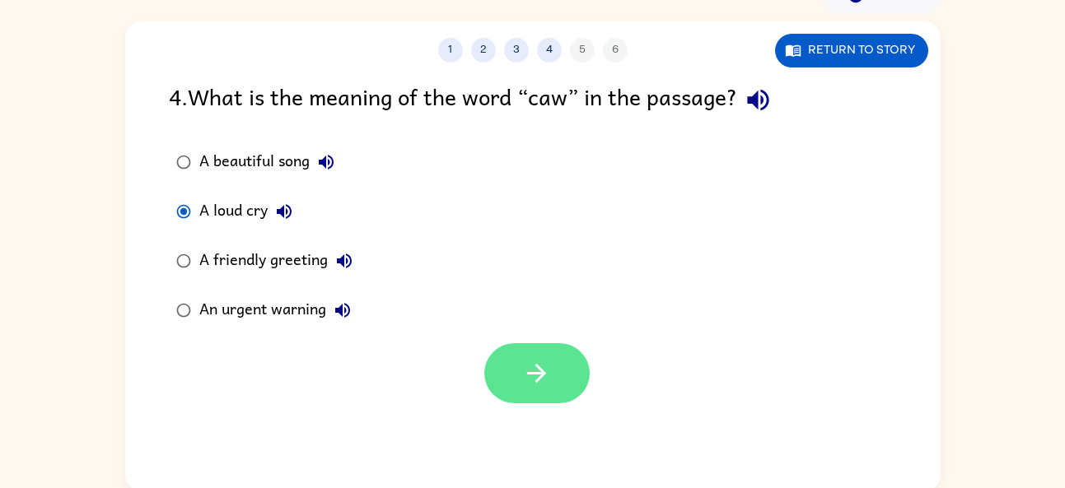
click at [542, 375] on icon "button" at bounding box center [536, 373] width 19 height 19
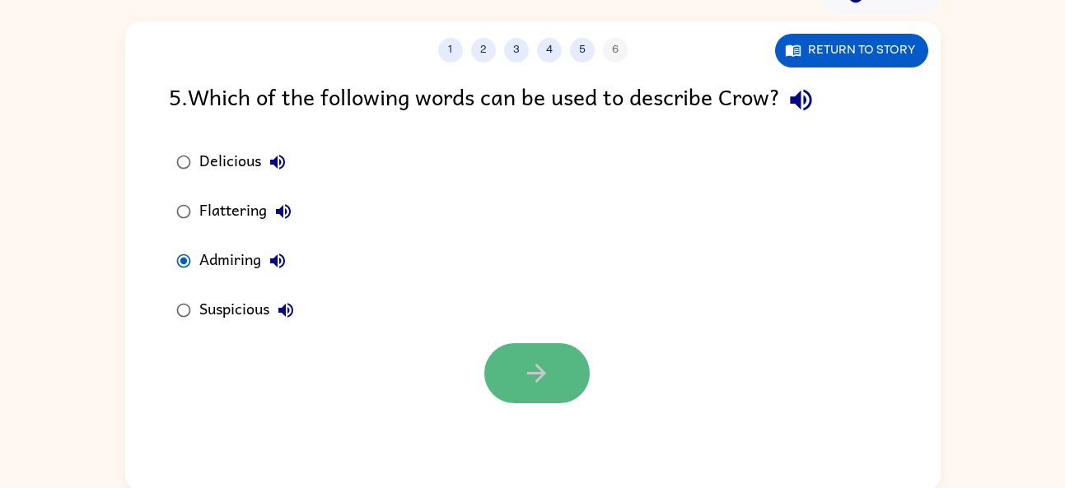
click at [557, 383] on button "button" at bounding box center [536, 373] width 105 height 60
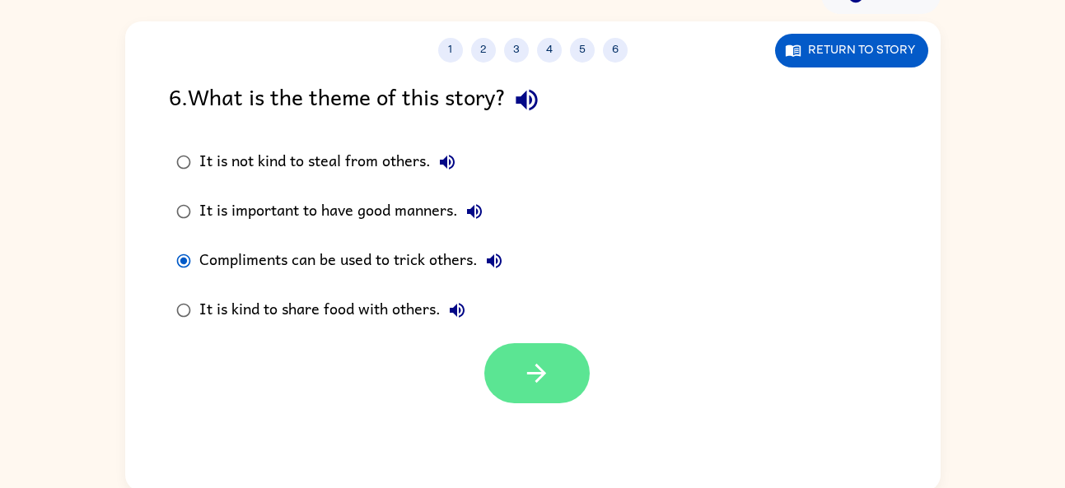
click at [525, 376] on icon "button" at bounding box center [536, 373] width 29 height 29
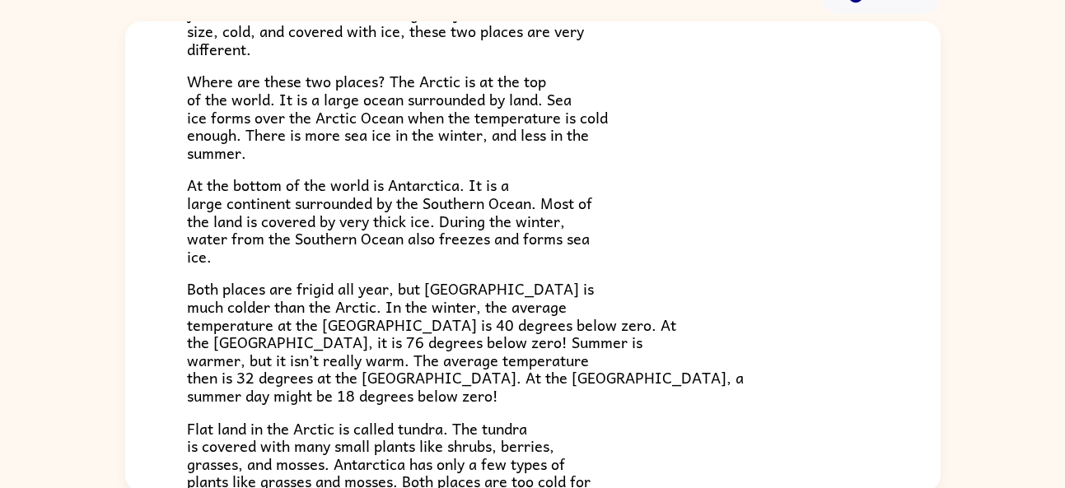
scroll to position [348, 0]
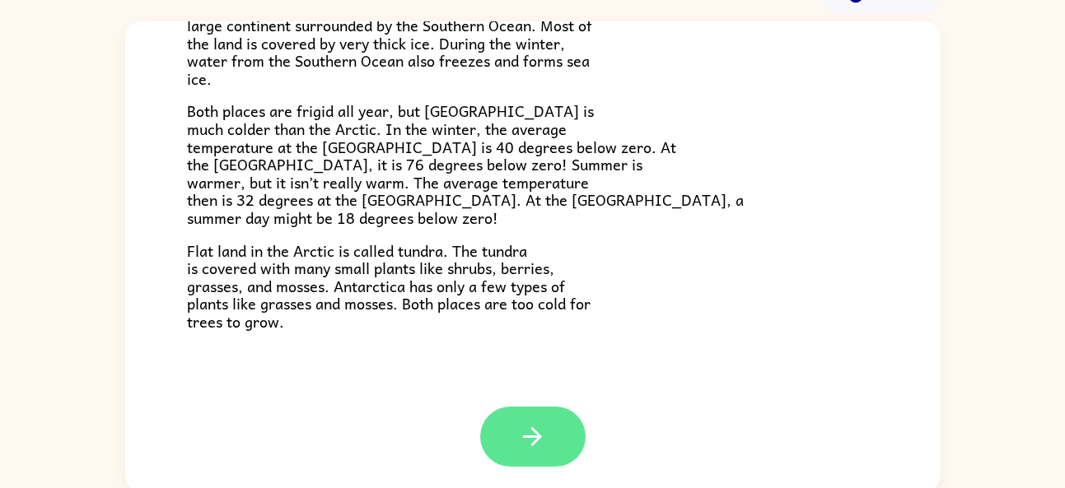
click at [548, 424] on button "button" at bounding box center [532, 437] width 105 height 60
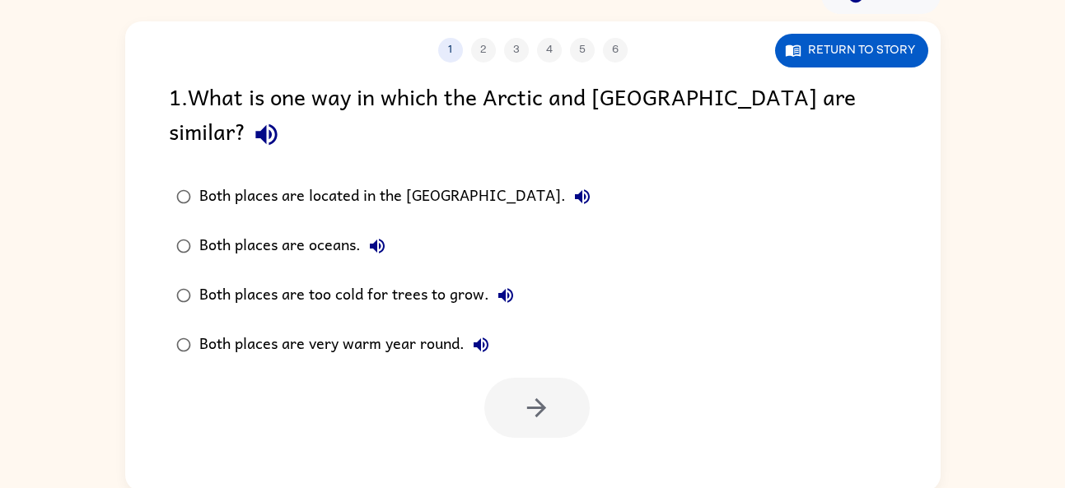
scroll to position [0, 0]
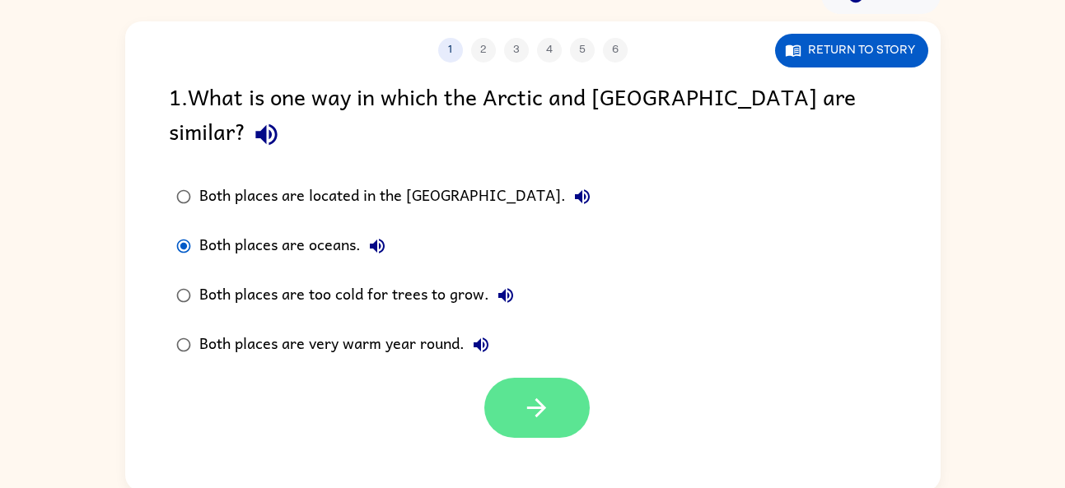
click at [568, 391] on button "button" at bounding box center [536, 408] width 105 height 60
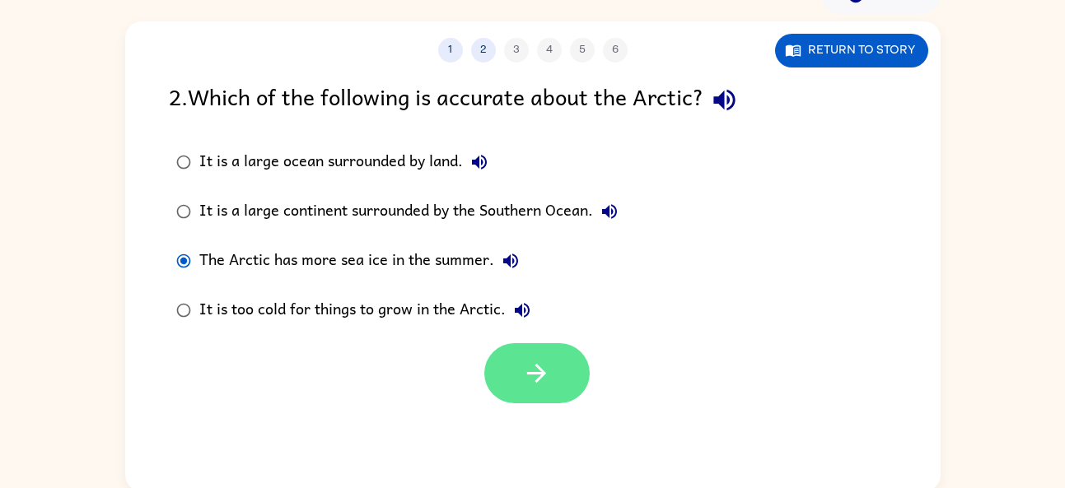
click at [536, 365] on icon "button" at bounding box center [536, 373] width 19 height 19
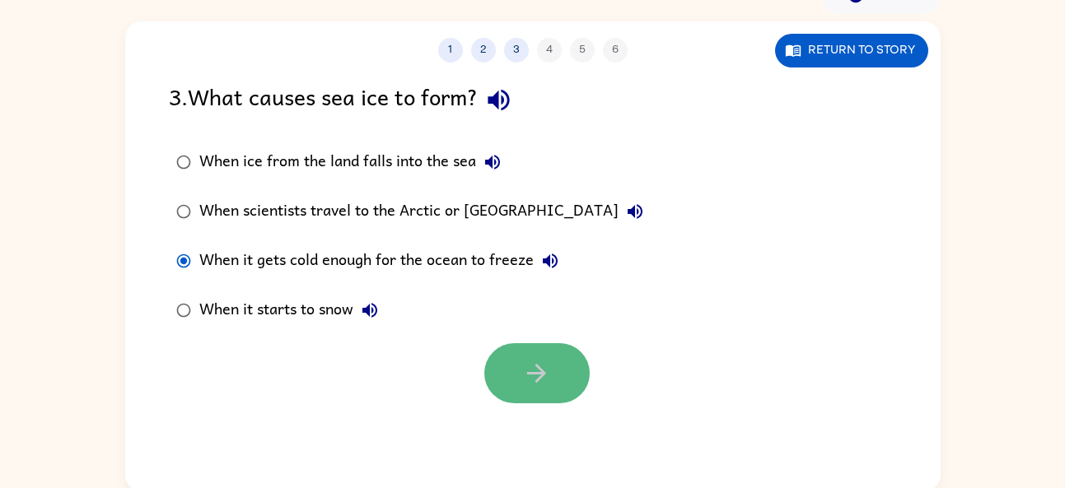
click at [522, 353] on button "button" at bounding box center [536, 373] width 105 height 60
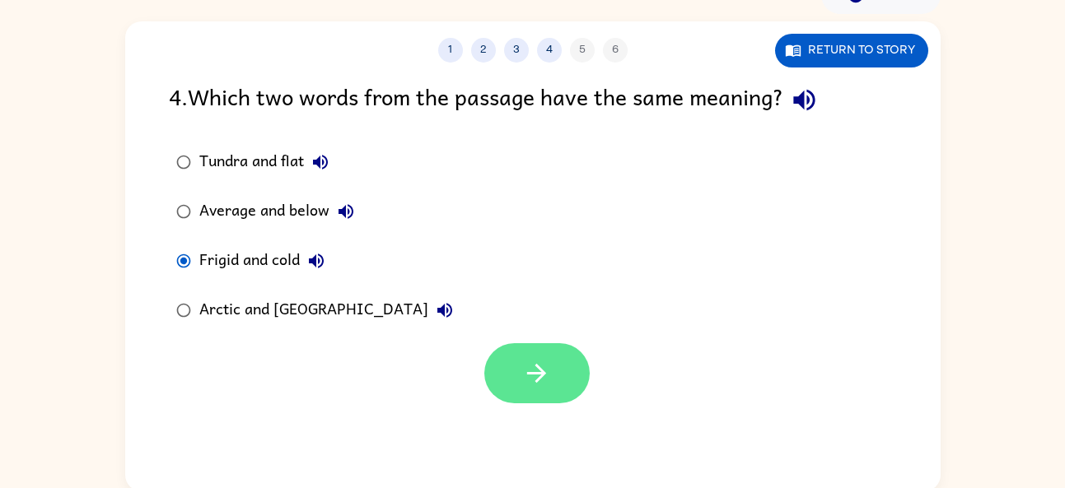
click at [525, 378] on icon "button" at bounding box center [536, 373] width 29 height 29
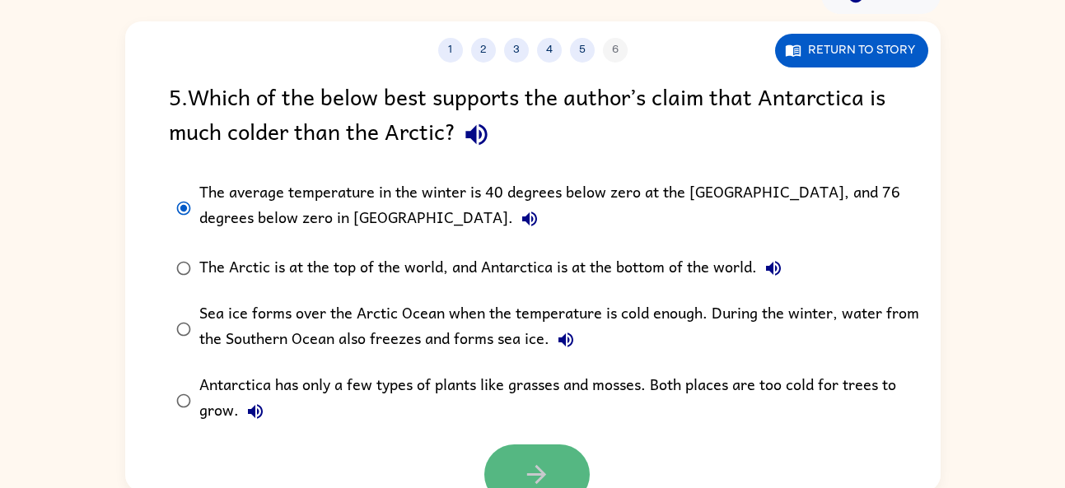
click at [524, 465] on icon "button" at bounding box center [536, 474] width 29 height 29
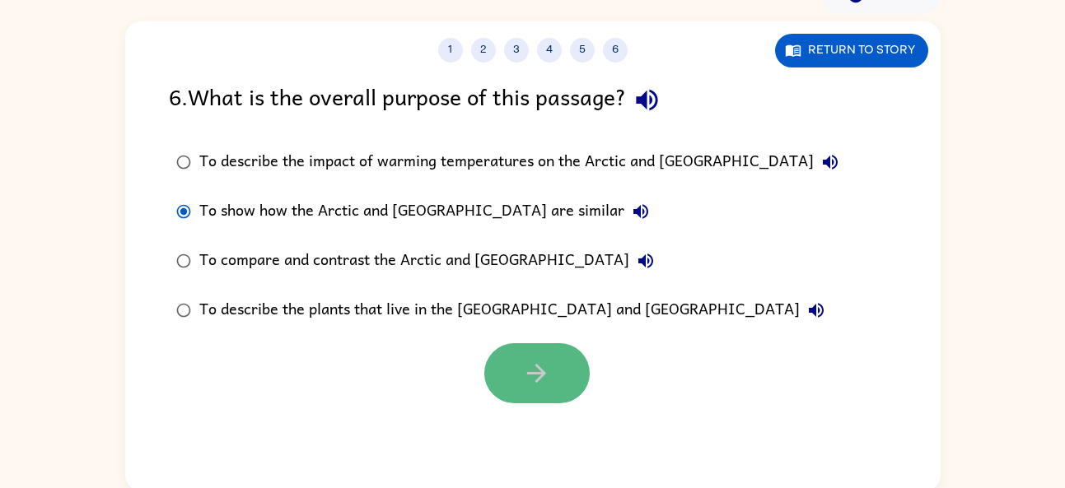
click at [552, 373] on button "button" at bounding box center [536, 373] width 105 height 60
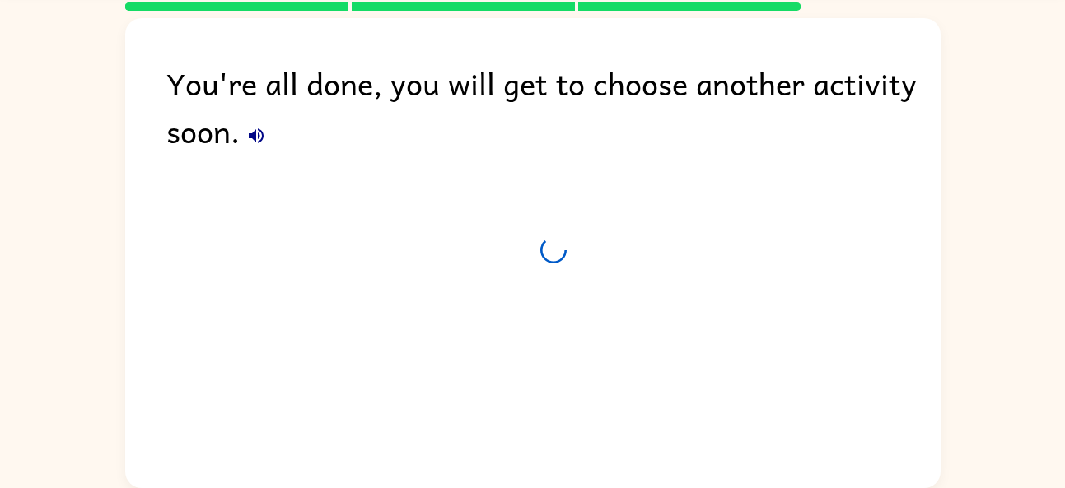
scroll to position [61, 0]
